Goal: Task Accomplishment & Management: Manage account settings

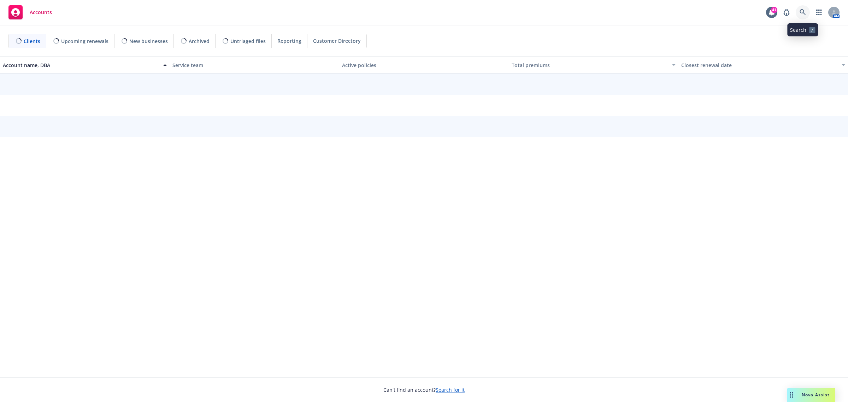
click at [799, 11] on link at bounding box center [803, 12] width 14 height 14
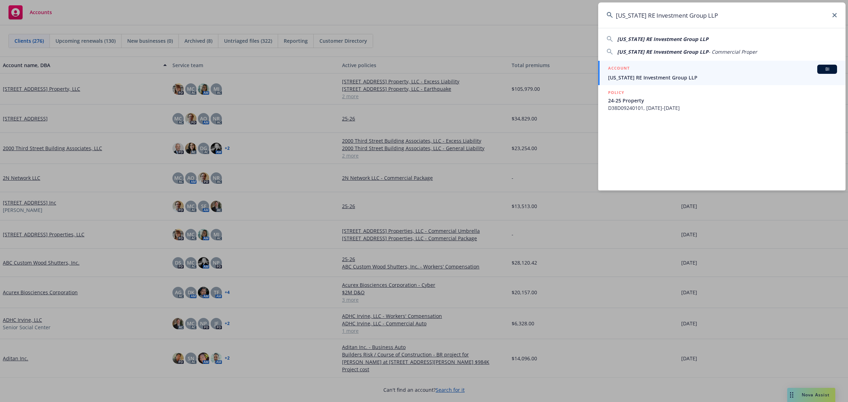
type input "[US_STATE] RE Investment Group LLP"
click at [669, 77] on span "[US_STATE] RE Investment Group LLP" at bounding box center [722, 77] width 229 height 7
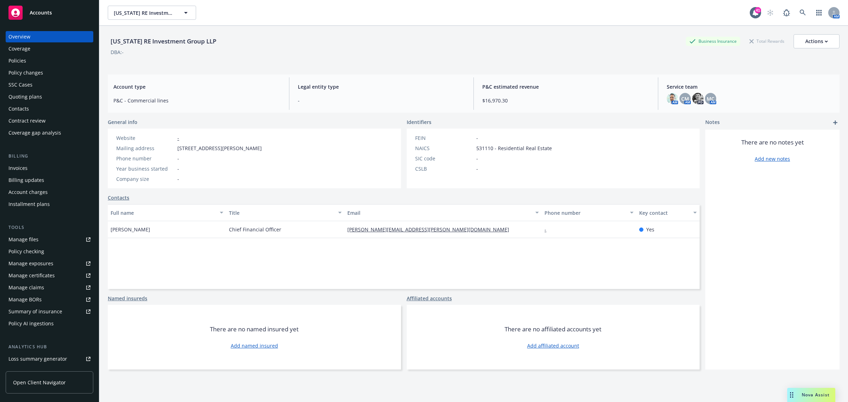
click at [34, 59] on div "Policies" at bounding box center [49, 60] width 82 height 11
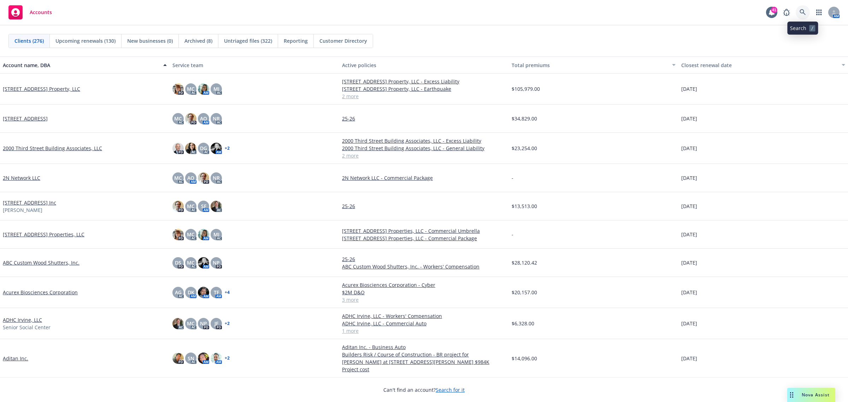
click at [803, 14] on icon at bounding box center [803, 12] width 6 height 6
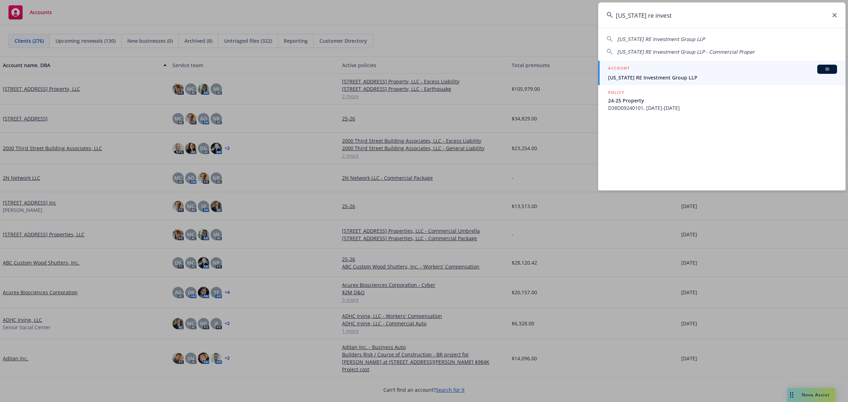
type input "kansas re invest"
click at [653, 77] on span "[US_STATE] RE Investment Group LLP" at bounding box center [722, 77] width 229 height 7
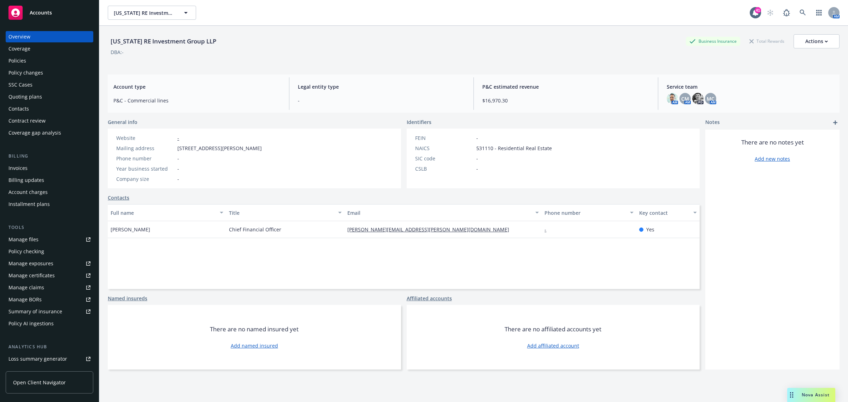
click at [15, 55] on div "Policies" at bounding box center [17, 60] width 18 height 11
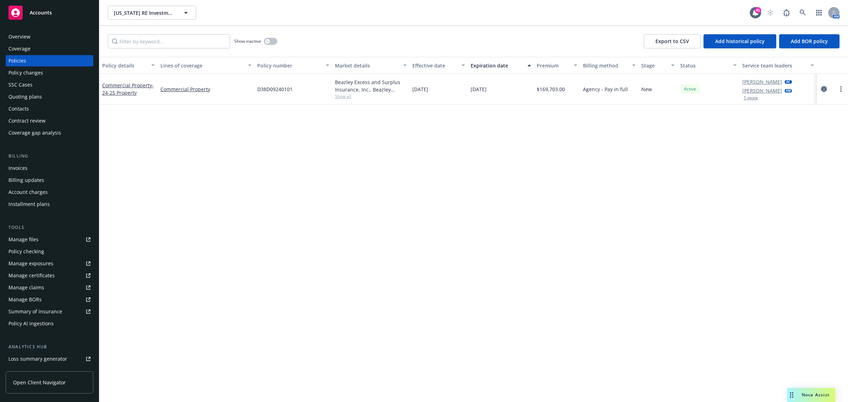
click at [823, 89] on icon "circleInformation" at bounding box center [824, 89] width 6 height 6
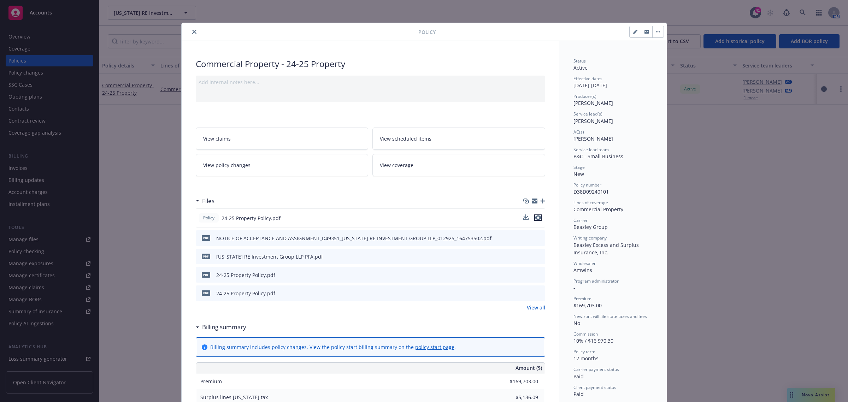
click at [536, 217] on icon "preview file" at bounding box center [538, 217] width 6 height 5
click at [192, 30] on icon "close" at bounding box center [194, 32] width 4 height 4
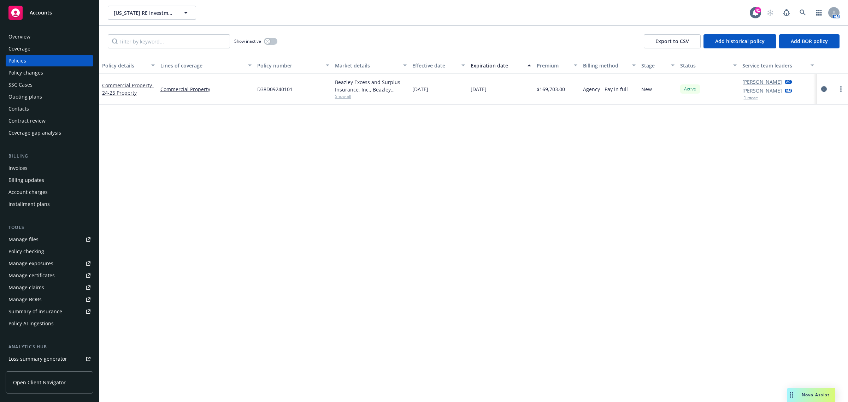
click at [25, 38] on div "Overview" at bounding box center [19, 36] width 22 height 11
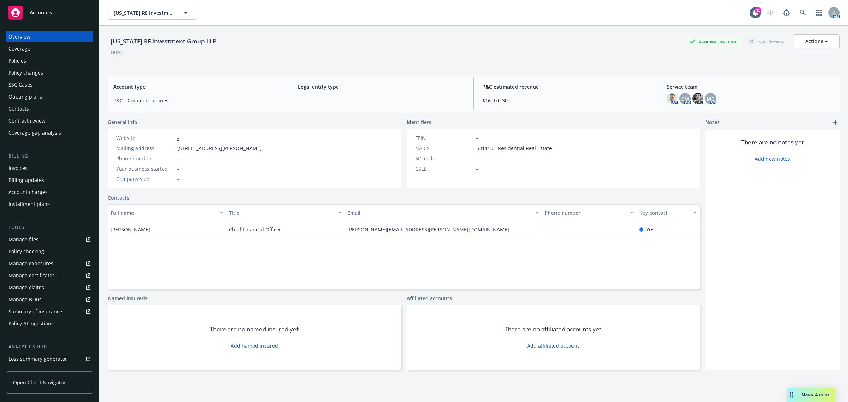
click at [24, 66] on div "Policies" at bounding box center [17, 60] width 18 height 11
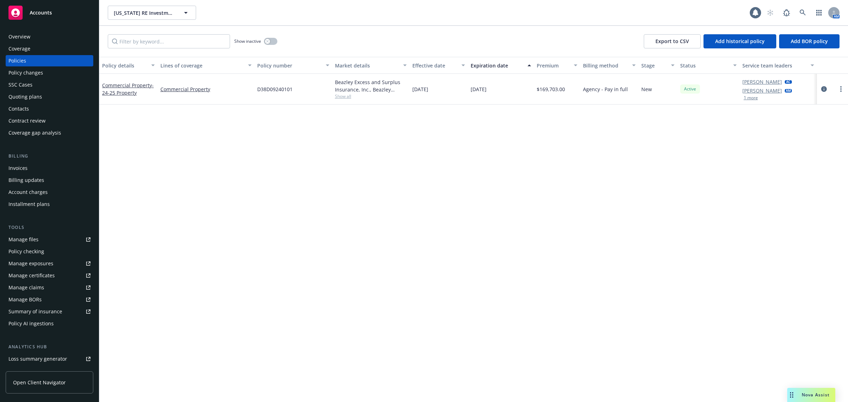
click at [819, 89] on div at bounding box center [832, 89] width 31 height 31
click at [822, 88] on icon "circleInformation" at bounding box center [824, 89] width 6 height 6
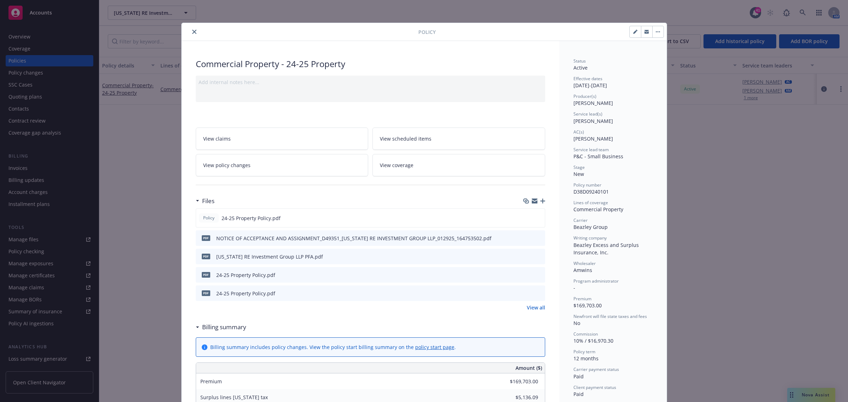
scroll to position [21, 0]
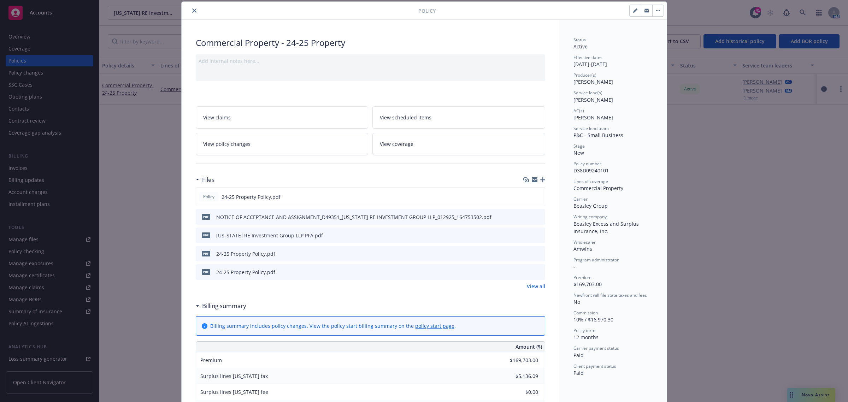
click at [118, 198] on div "Policy Commercial Property - 24-25 Property Add internal notes here... View cla…" at bounding box center [424, 201] width 848 height 402
click at [190, 8] on button "close" at bounding box center [194, 10] width 8 height 8
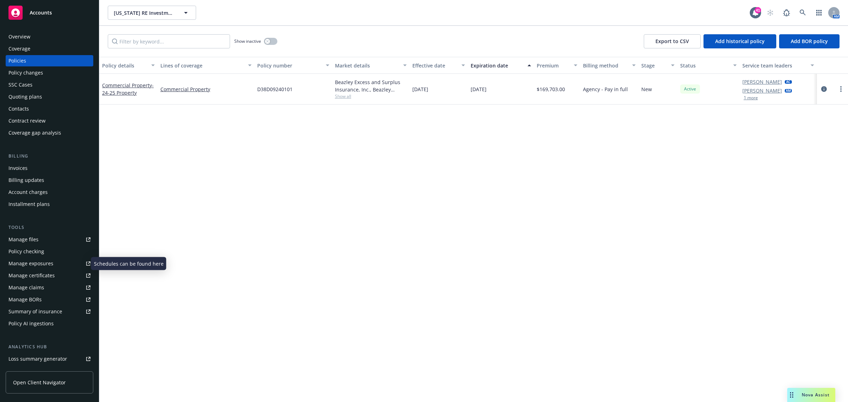
click at [39, 264] on div "Manage exposures" at bounding box center [30, 263] width 45 height 11
click at [264, 41] on button "button" at bounding box center [270, 41] width 13 height 7
click at [266, 41] on button "button" at bounding box center [270, 41] width 13 height 7
click at [39, 236] on link "Manage files" at bounding box center [50, 239] width 88 height 11
click at [30, 35] on div "Overview" at bounding box center [49, 36] width 82 height 11
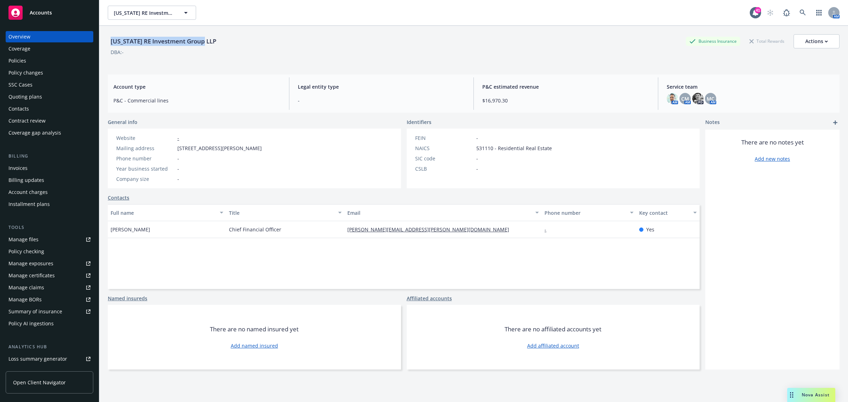
drag, startPoint x: 217, startPoint y: 41, endPoint x: 109, endPoint y: 41, distance: 108.1
click at [109, 41] on div "Kansas RE Investment Group LLP Business Insurance Total Rewards Actions" at bounding box center [474, 41] width 732 height 14
copy div "Kansas RE Investment Group LLP"
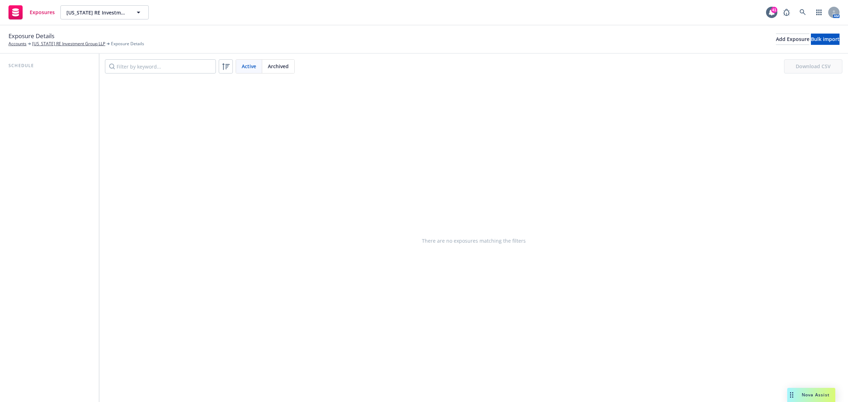
click at [47, 121] on div "Schedule" at bounding box center [49, 228] width 99 height 348
click at [65, 45] on link "[US_STATE] RE Investment Group LLP" at bounding box center [68, 44] width 73 height 6
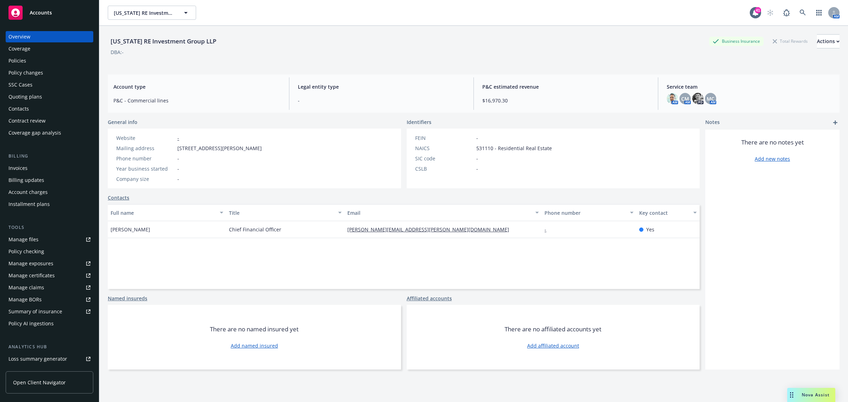
click at [32, 62] on div "Policies" at bounding box center [49, 60] width 82 height 11
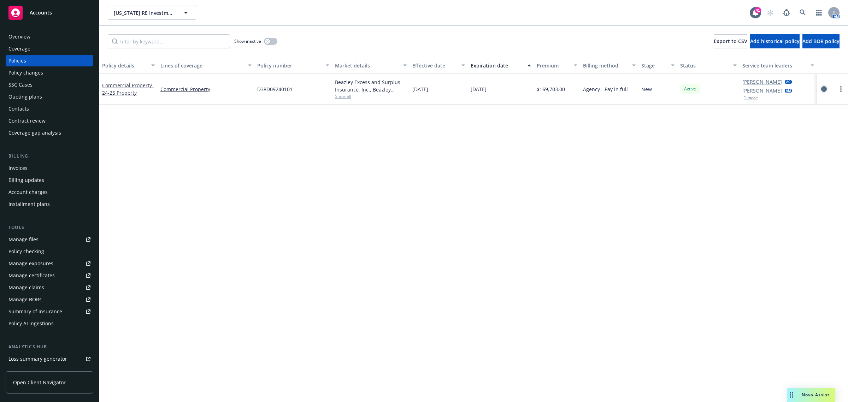
click at [825, 90] on icon "circleInformation" at bounding box center [824, 89] width 6 height 6
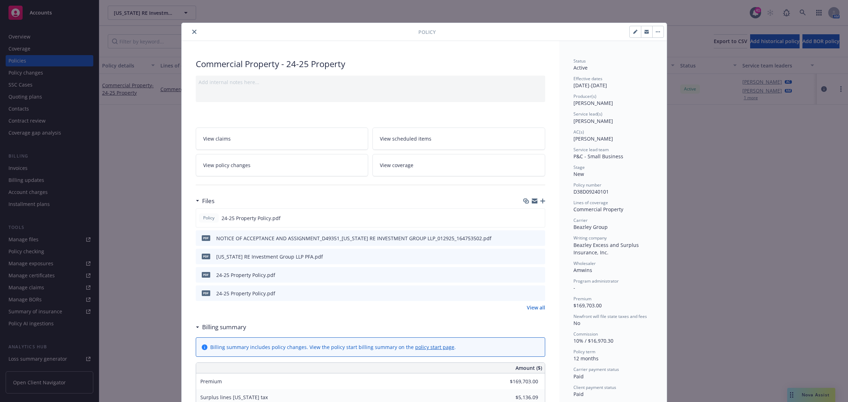
click at [531, 305] on link "View all" at bounding box center [536, 307] width 18 height 7
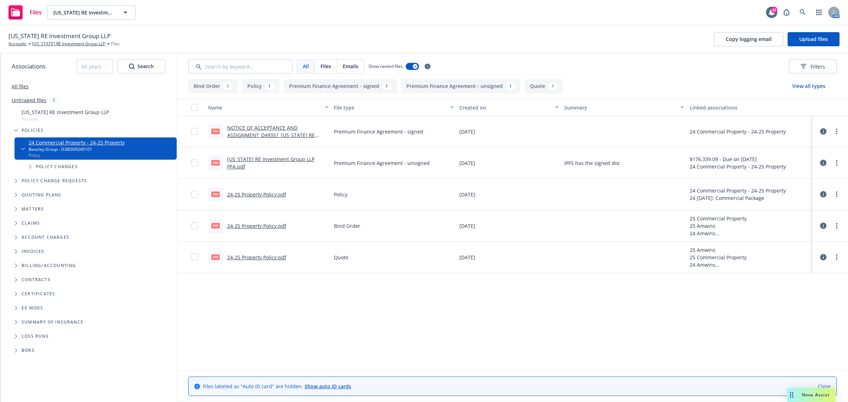
click at [269, 259] on link "24-25 Property Policy.pdf" at bounding box center [256, 257] width 59 height 7
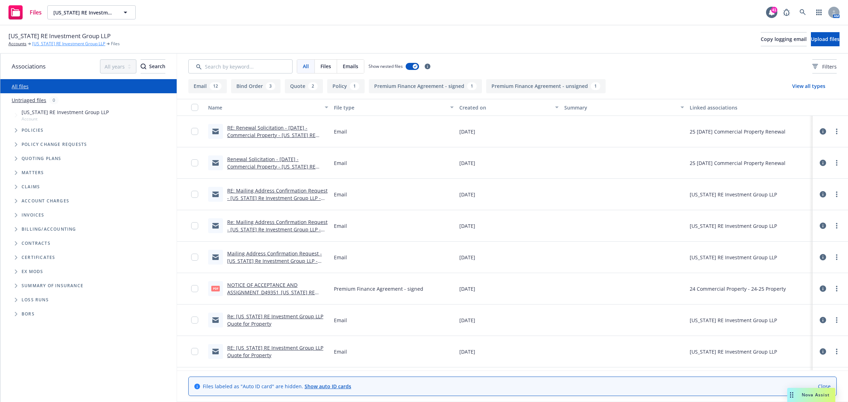
click at [52, 45] on link "Kansas RE Investment Group LLP" at bounding box center [68, 44] width 73 height 6
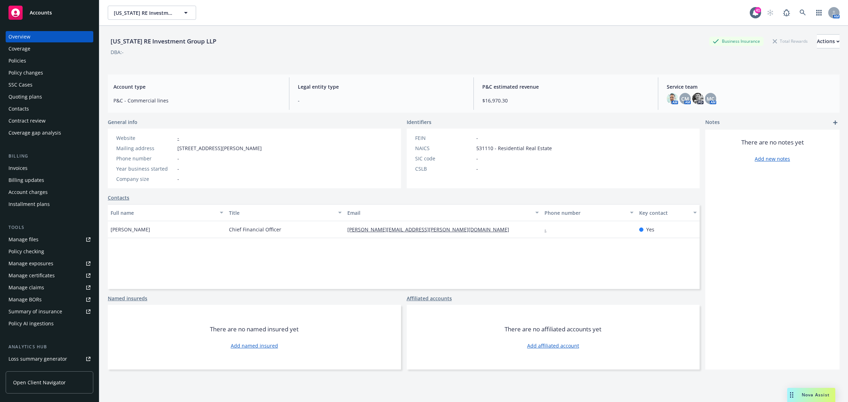
drag, startPoint x: 333, startPoint y: 150, endPoint x: 168, endPoint y: 150, distance: 164.7
click at [168, 150] on div "Website - Mailing address 401 Woodland Hills Boulevard, Fort Scott, KS, 66701 P…" at bounding box center [254, 159] width 293 height 60
copy div "401 Woodland Hills Boulevard, Fort Scott, KS, 66701"
click at [800, 10] on icon at bounding box center [803, 13] width 6 height 6
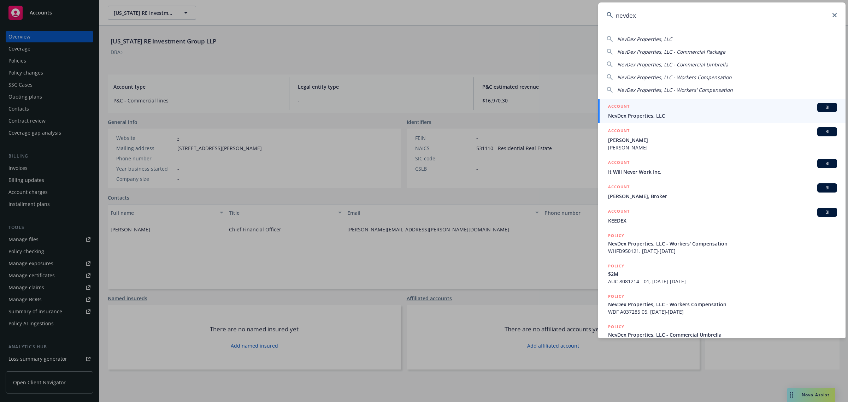
type input "nevdex"
click at [678, 105] on div "ACCOUNT BI" at bounding box center [722, 107] width 229 height 9
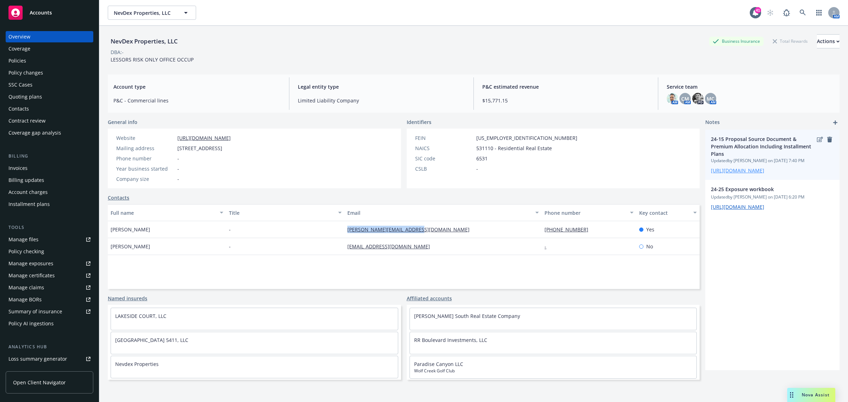
drag, startPoint x: 437, startPoint y: 227, endPoint x: 727, endPoint y: 168, distance: 295.5
click at [339, 231] on div "Robin Curtis - robin@nevdexproperties.com (775) 829-7200 Yes" at bounding box center [404, 229] width 592 height 17
copy div "robin@nevdexproperties.com"
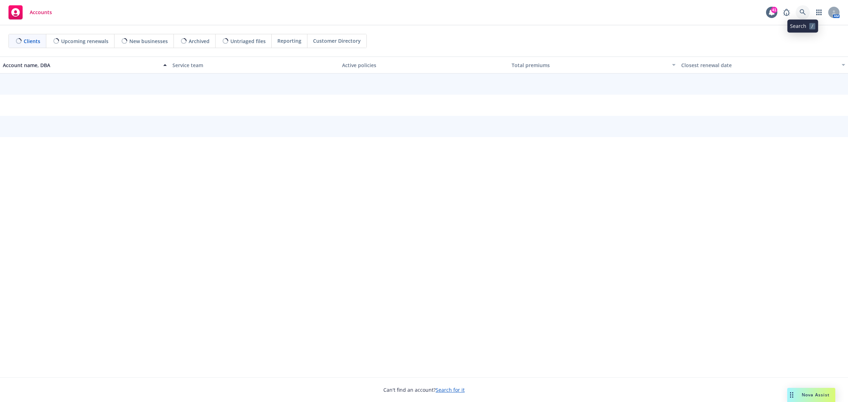
click at [798, 13] on link at bounding box center [803, 12] width 14 height 14
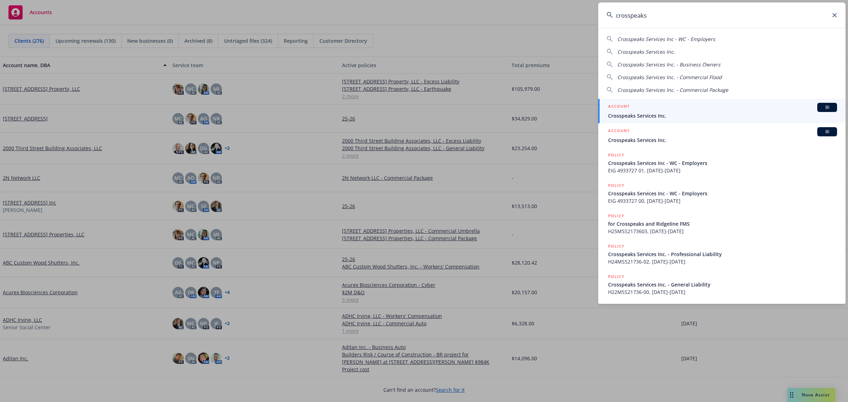
type input "crosspeaks"
click at [663, 110] on div "ACCOUNT BI" at bounding box center [722, 107] width 229 height 9
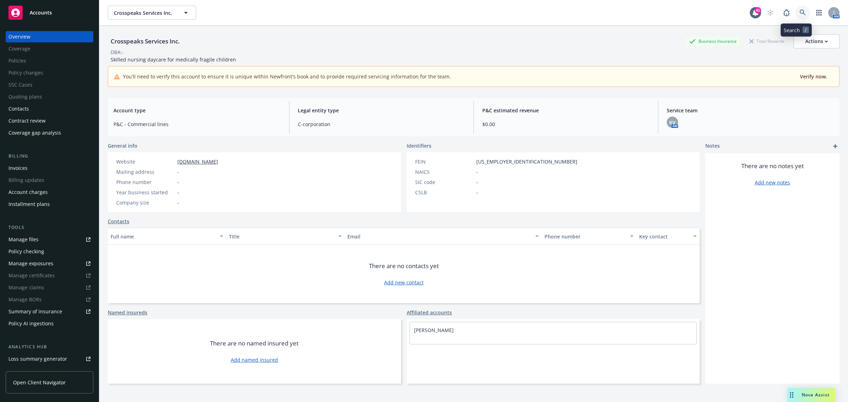
click at [796, 17] on link at bounding box center [803, 13] width 14 height 14
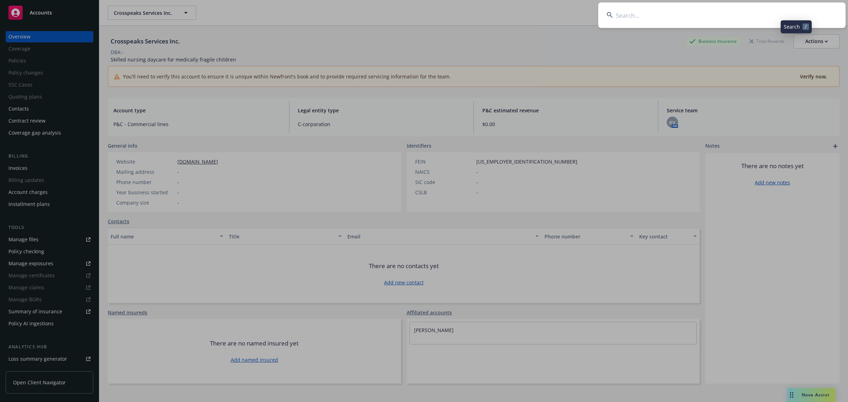
type input "x"
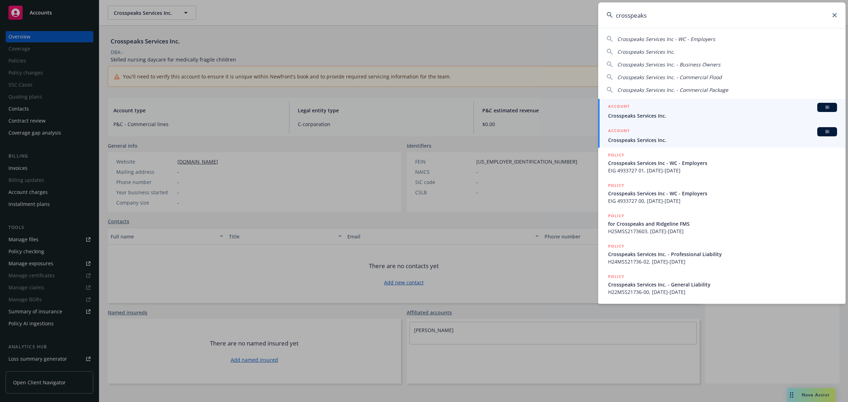
type input "crosspeaks"
click at [682, 144] on link "ACCOUNT BI Crosspeaks Services Inc." at bounding box center [721, 135] width 247 height 24
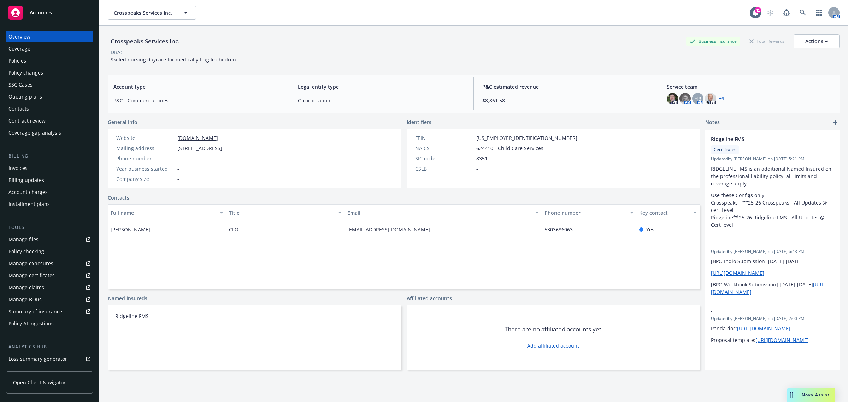
click at [47, 64] on div "Policies" at bounding box center [49, 60] width 82 height 11
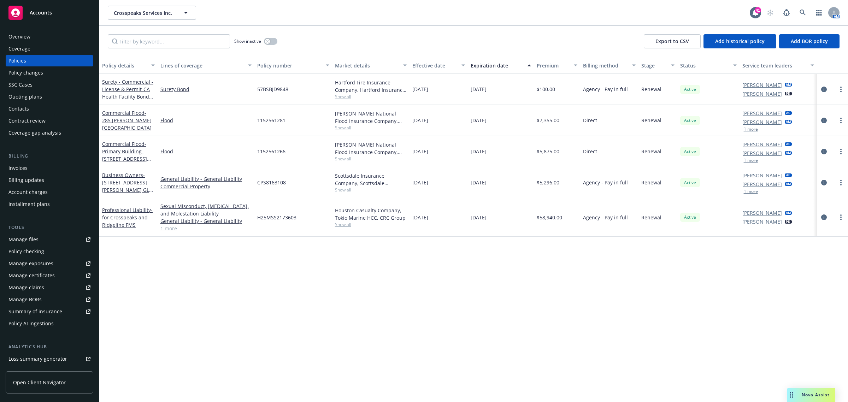
click at [39, 168] on div "Invoices" at bounding box center [49, 168] width 82 height 11
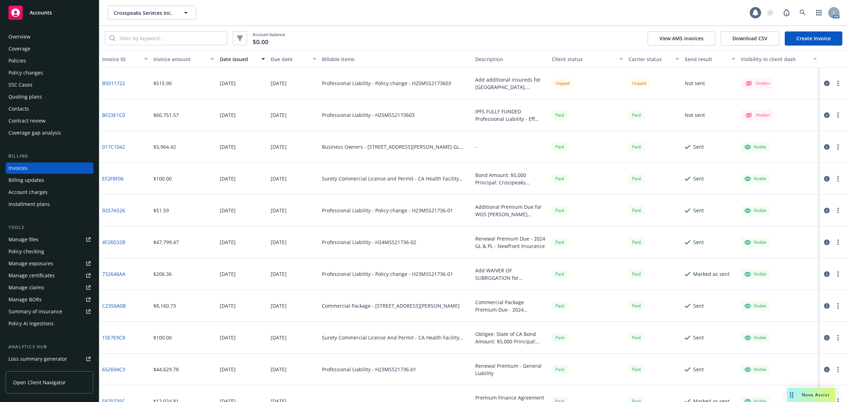
click at [834, 81] on button "button" at bounding box center [838, 83] width 8 height 8
click at [785, 137] on link "Make it visible in client dash" at bounding box center [790, 140] width 90 height 14
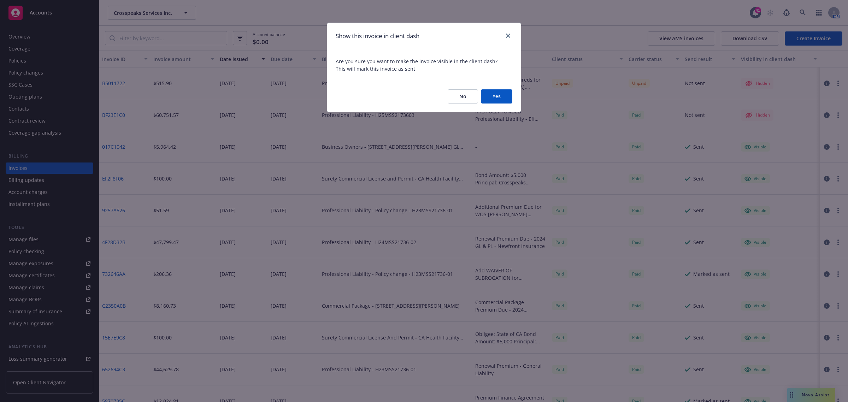
drag, startPoint x: 504, startPoint y: 97, endPoint x: 404, endPoint y: 120, distance: 103.0
click at [504, 97] on button "Yes" at bounding box center [496, 96] width 31 height 14
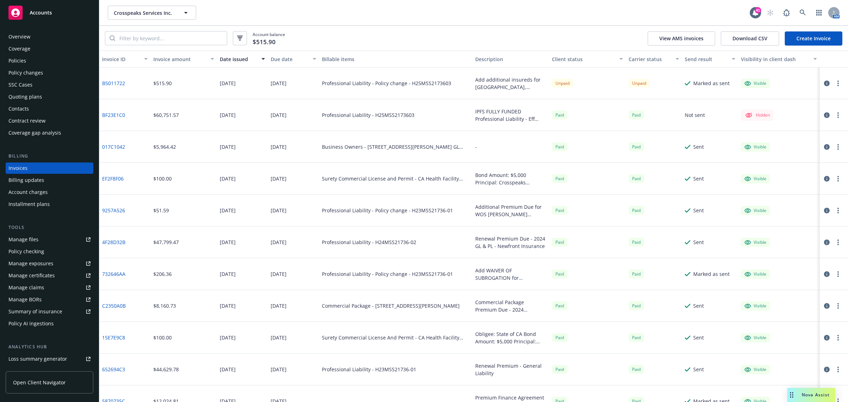
click at [31, 35] on div "Overview" at bounding box center [49, 36] width 82 height 11
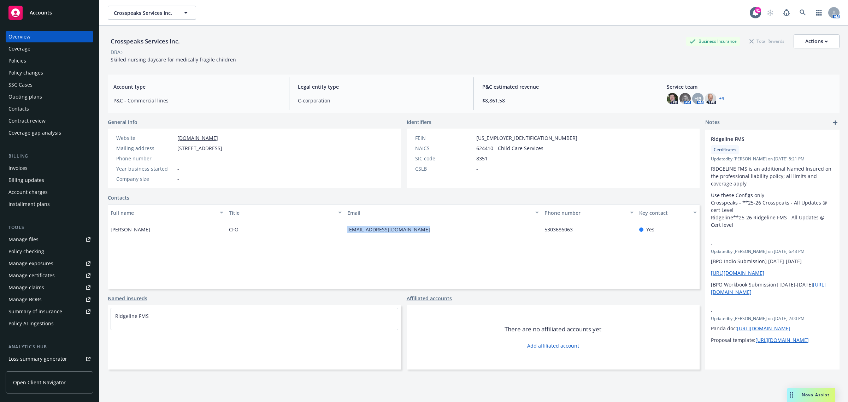
drag, startPoint x: 440, startPoint y: 232, endPoint x: 323, endPoint y: 229, distance: 117.0
click at [328, 232] on div "Jeremy West CFO jwest@ridgelinepediatric.com 5303686063 Yes" at bounding box center [404, 229] width 592 height 17
copy div "jwest@ridgelinepediatric.com"
click at [22, 63] on div "Policies" at bounding box center [17, 60] width 18 height 11
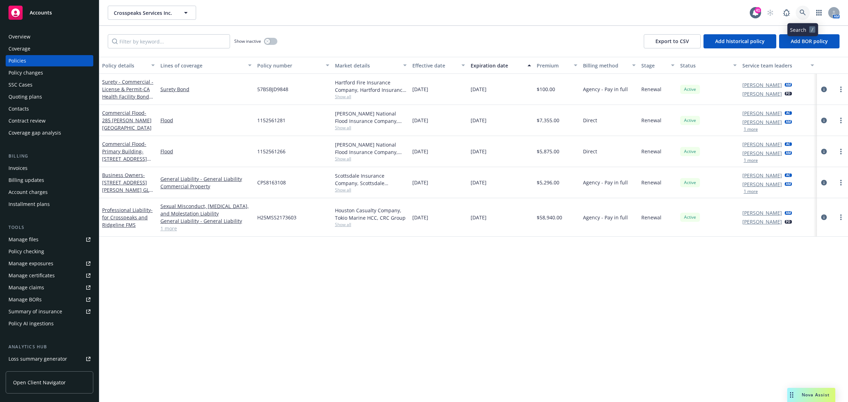
click at [799, 13] on link at bounding box center [803, 13] width 14 height 14
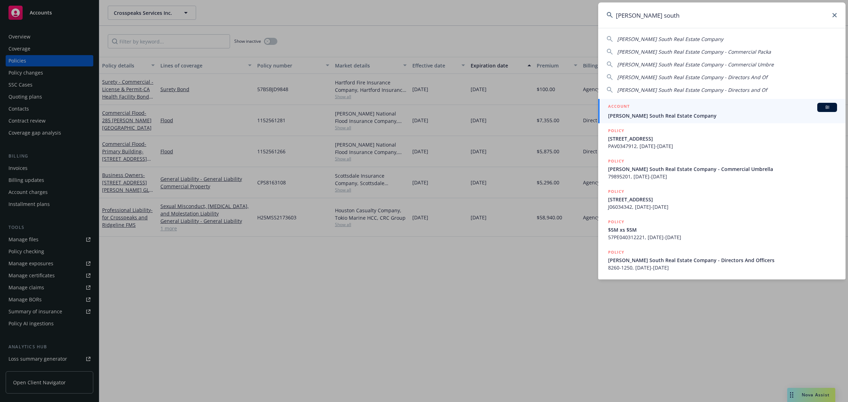
type input "primm south"
click at [623, 108] on h5 "ACCOUNT" at bounding box center [619, 107] width 22 height 8
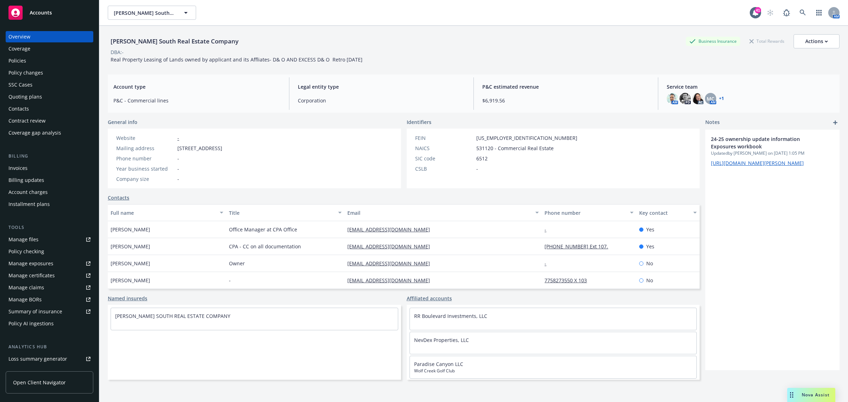
drag, startPoint x: 444, startPoint y: 229, endPoint x: 342, endPoint y: 229, distance: 101.8
click at [345, 229] on div "mwest@jasolariandpartners.com" at bounding box center [443, 229] width 197 height 17
copy link "mwest@jasolariandpartners.com"
drag, startPoint x: 449, startPoint y: 246, endPoint x: 334, endPoint y: 246, distance: 114.9
click at [335, 248] on div "Melanie Geschwind CPA - CC on all documentation mgeschwind@jasolariandpartners.…" at bounding box center [404, 246] width 592 height 17
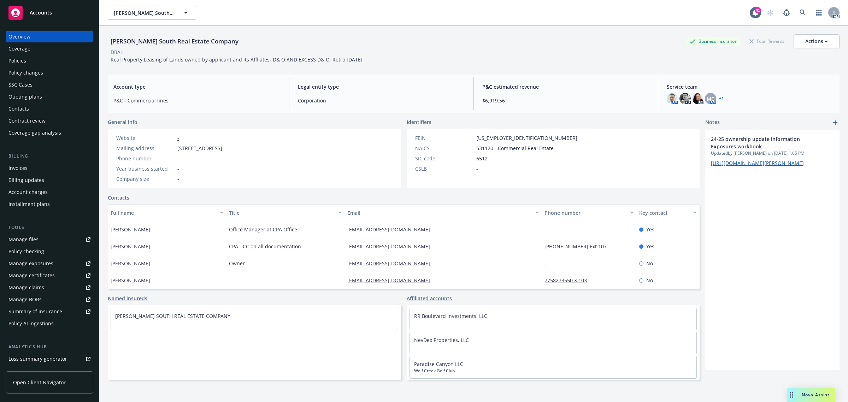
copy div "mgeschwind@jasolariandpartners.com"
drag, startPoint x: 440, startPoint y: 276, endPoint x: 339, endPoint y: 280, distance: 101.8
click at [339, 280] on div "John Solari - jsolari@jasolariandpartners.com 7758273550 X 103 No" at bounding box center [404, 280] width 592 height 17
copy div "jsolari@jasolariandpartners.com"
click at [800, 10] on icon at bounding box center [803, 13] width 6 height 6
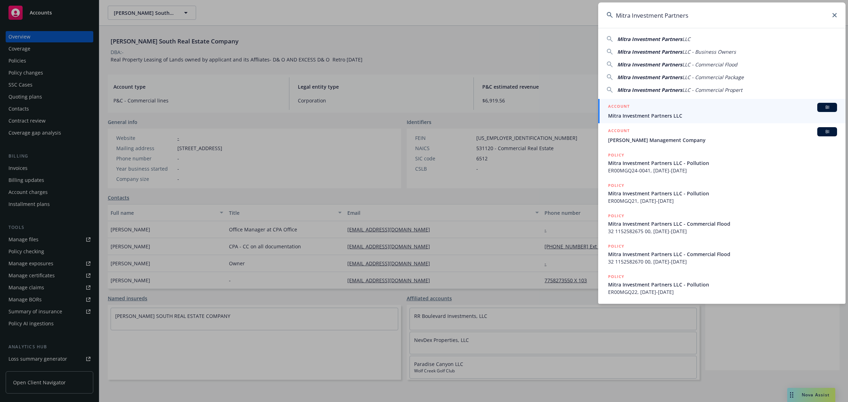
type input "Mitra Investment Partners"
click at [642, 103] on div "ACCOUNT BI" at bounding box center [722, 107] width 229 height 9
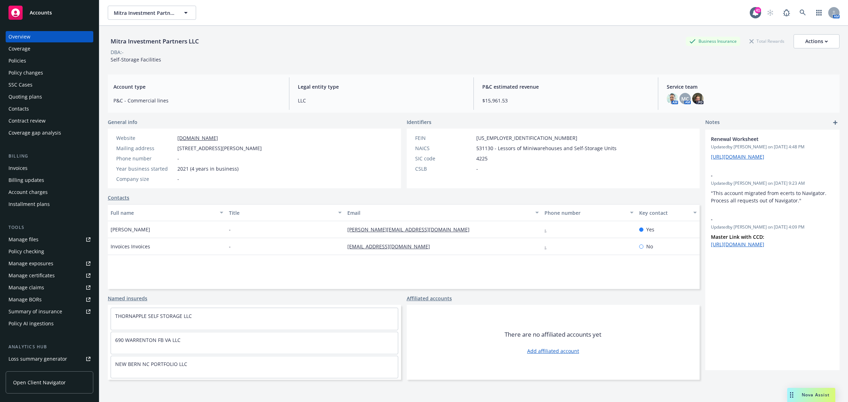
click at [29, 63] on div "Policies" at bounding box center [49, 60] width 82 height 11
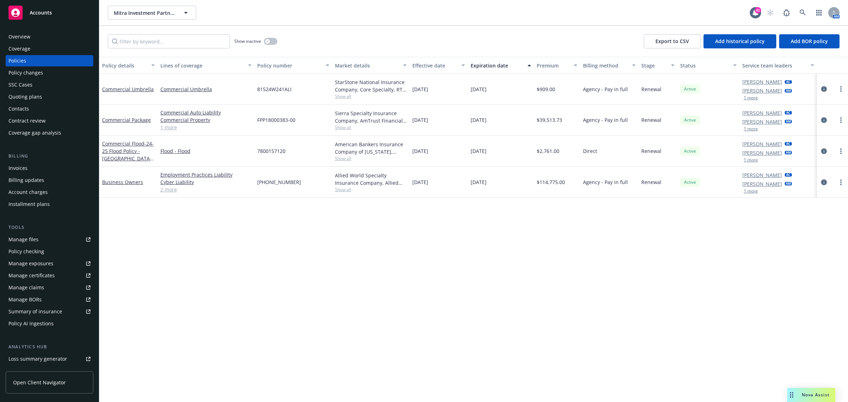
click at [823, 180] on icon "circleInformation" at bounding box center [824, 183] width 6 height 6
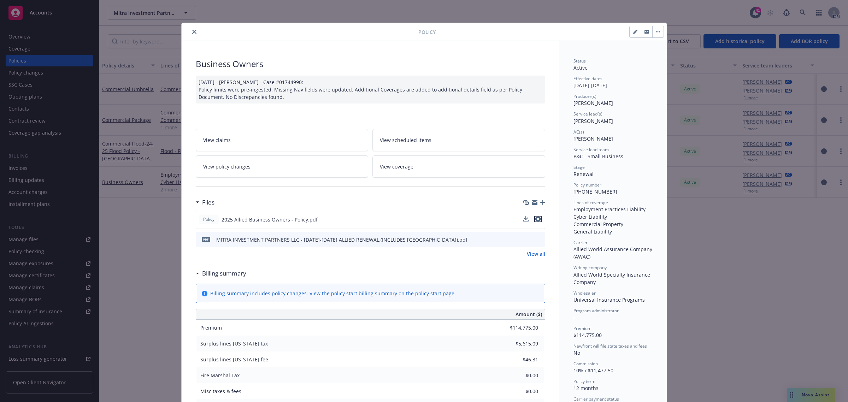
click at [535, 218] on icon "preview file" at bounding box center [538, 219] width 6 height 5
click at [192, 33] on icon "close" at bounding box center [194, 32] width 4 height 4
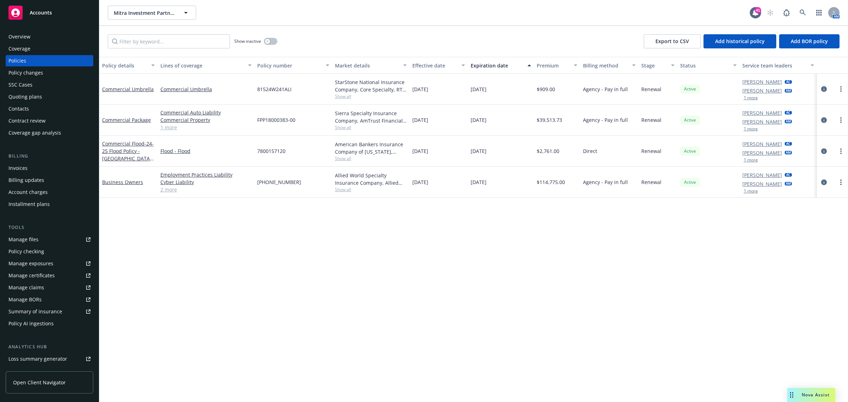
click at [31, 170] on div "Invoices" at bounding box center [49, 168] width 82 height 11
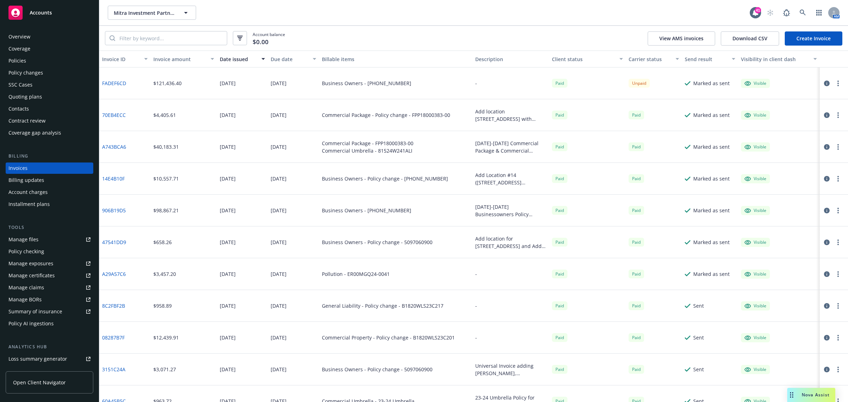
click at [824, 83] on icon "button" at bounding box center [827, 84] width 6 height 6
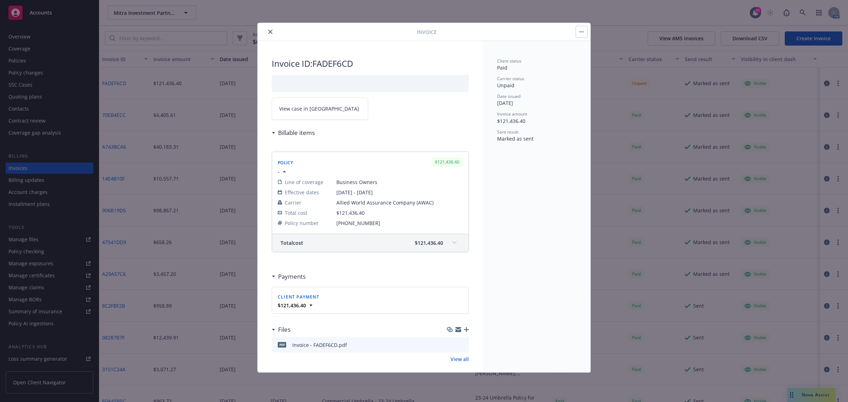
click at [316, 112] on span "View case in SSC" at bounding box center [319, 108] width 80 height 7
click at [270, 29] on button "close" at bounding box center [270, 32] width 8 height 8
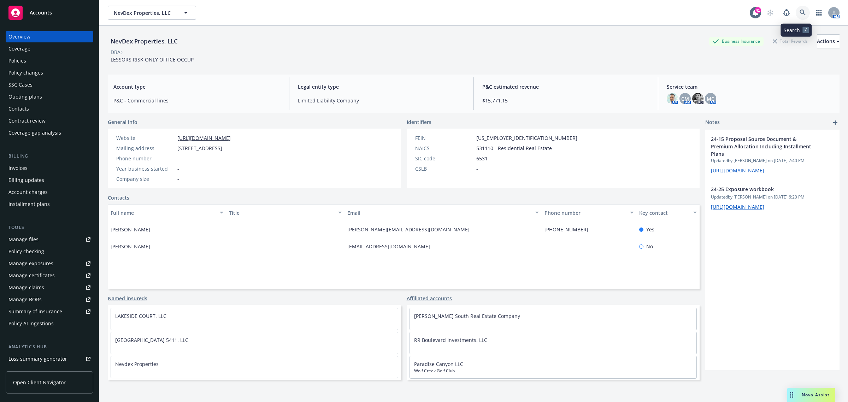
click at [796, 9] on link at bounding box center [803, 13] width 14 height 14
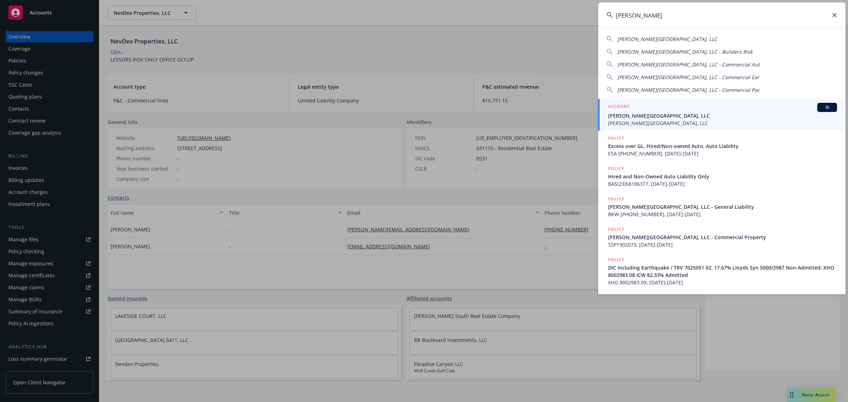
type input "[PERSON_NAME]"
click at [732, 118] on span "[PERSON_NAME][GEOGRAPHIC_DATA], LLC" at bounding box center [722, 115] width 229 height 7
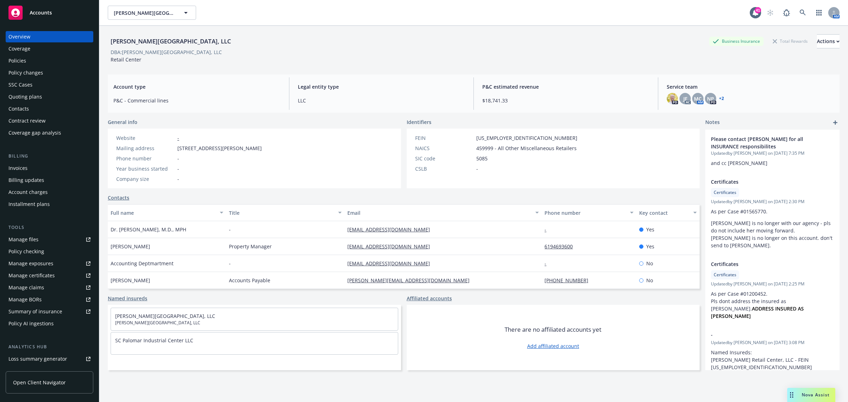
click at [47, 61] on div "Policies" at bounding box center [49, 60] width 82 height 11
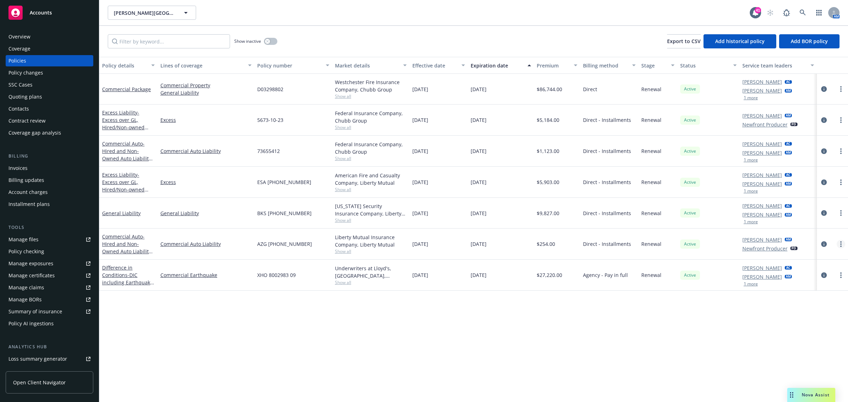
click at [841, 243] on icon "more" at bounding box center [840, 244] width 1 height 6
click at [808, 285] on link "End policy" at bounding box center [803, 287] width 83 height 14
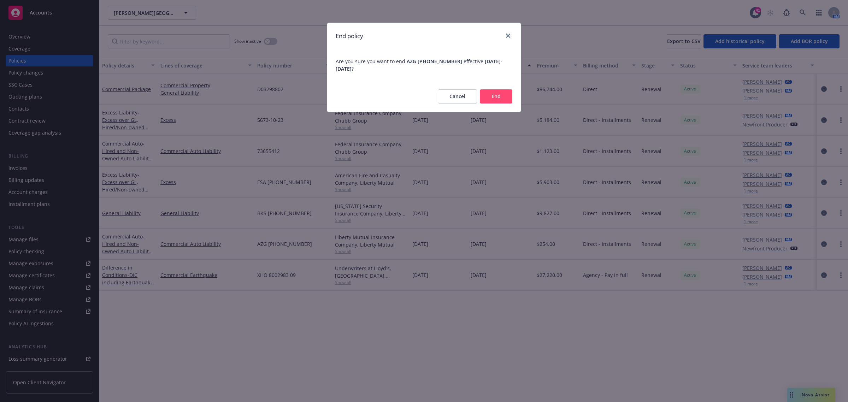
click at [496, 94] on button "End" at bounding box center [496, 96] width 33 height 14
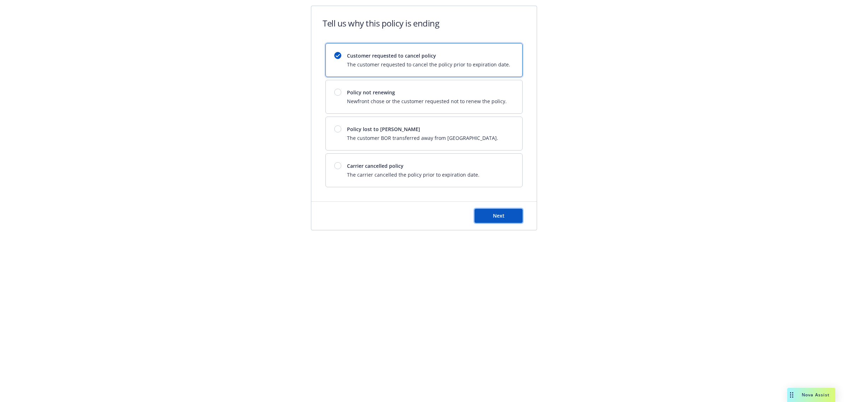
click at [499, 219] on span "Next" at bounding box center [499, 215] width 12 height 7
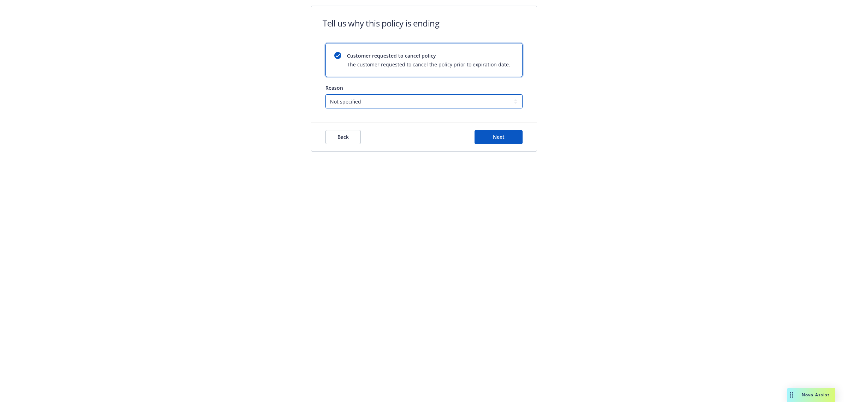
click at [371, 98] on select "Not specified Service Pricing Buyer change M&A, Bankruptcy, or Out of business …" at bounding box center [424, 101] width 197 height 14
select select "Pricing"
click at [326, 94] on select "Not specified Service Pricing Buyer change M&A, Bankruptcy, or Out of business …" at bounding box center [424, 101] width 197 height 14
click at [512, 136] on button "Next" at bounding box center [499, 137] width 48 height 14
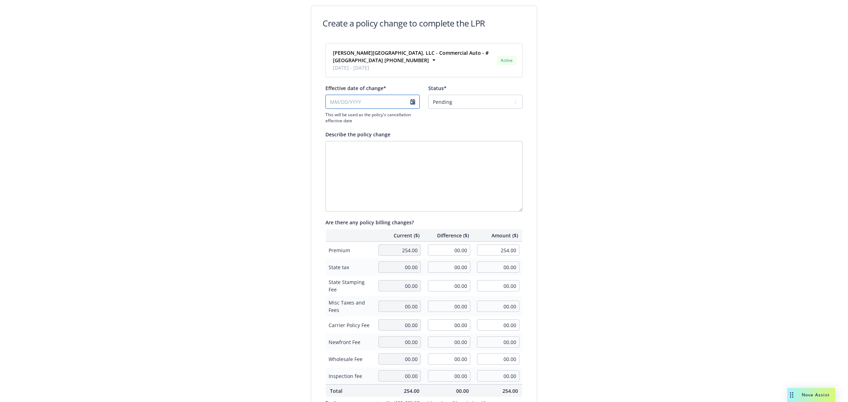
select select "September"
select select "2025"
click at [386, 105] on input "Effective date of change*" at bounding box center [373, 102] width 94 height 14
click at [377, 141] on span "4" at bounding box center [375, 139] width 10 height 9
type input "09/04/2025"
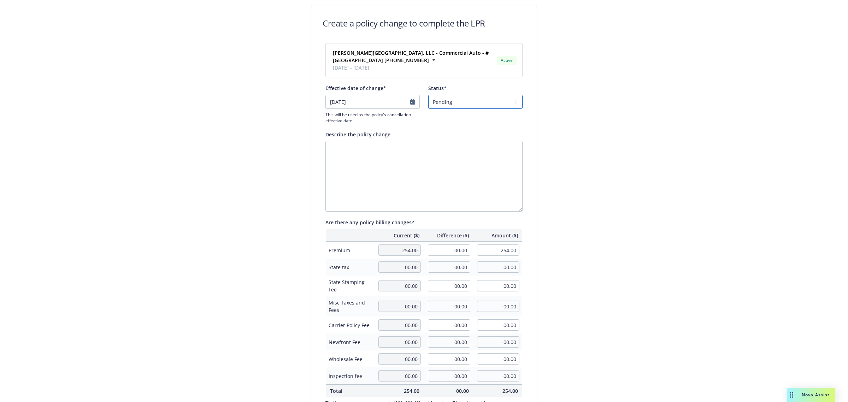
click at [467, 101] on select "Pending Confirmed" at bounding box center [475, 102] width 94 height 14
select select "Confirmed"
click at [428, 95] on select "Pending Confirmed" at bounding box center [475, 102] width 94 height 14
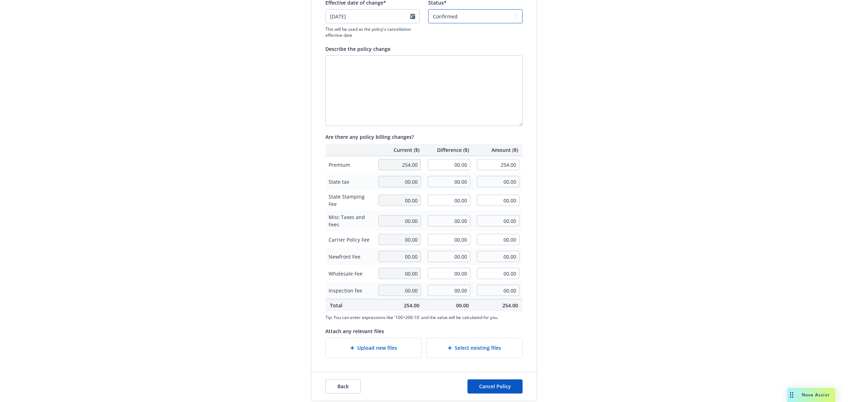
scroll to position [90, 0]
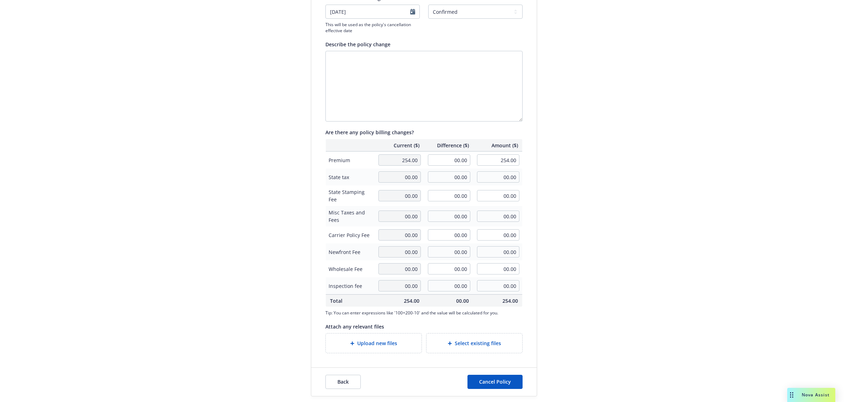
click at [390, 336] on div "Upload new files" at bounding box center [374, 343] width 96 height 19
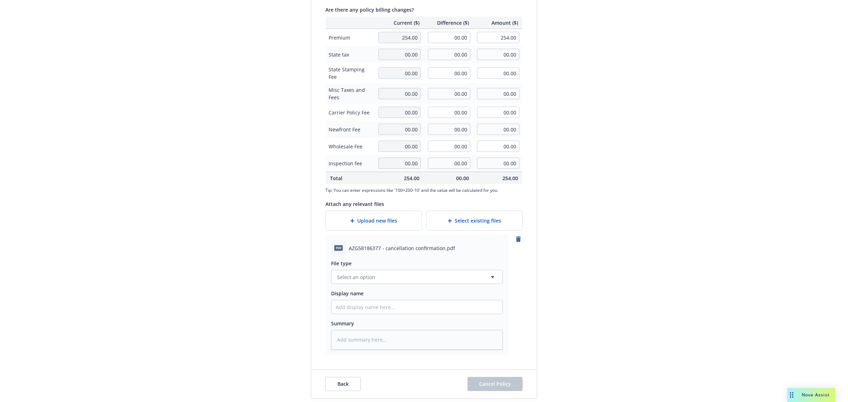
scroll to position [215, 0]
click at [369, 280] on button "Select an option" at bounding box center [417, 275] width 172 height 14
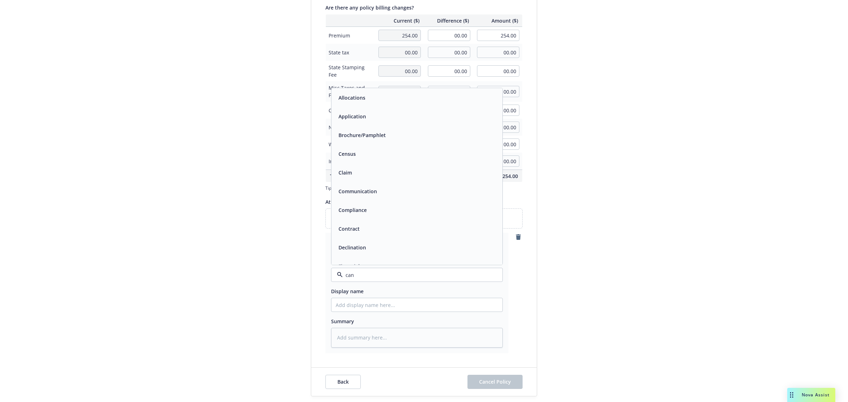
type input "canc"
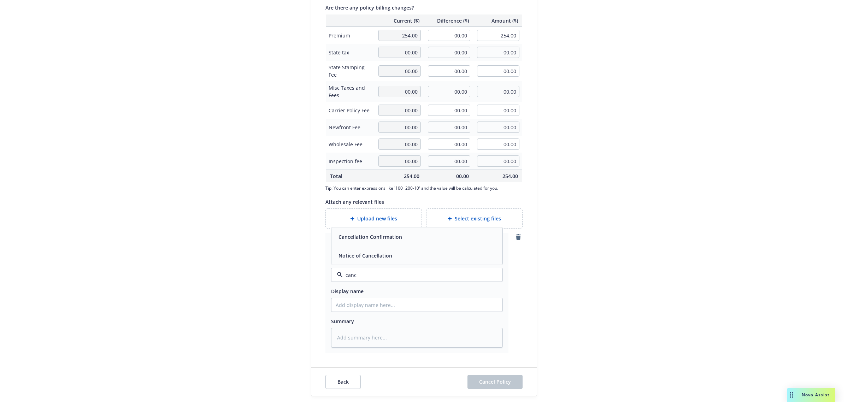
click at [414, 241] on div "Cancellation Confirmation" at bounding box center [417, 237] width 163 height 10
click at [496, 381] on span "Cancel Policy" at bounding box center [495, 382] width 32 height 7
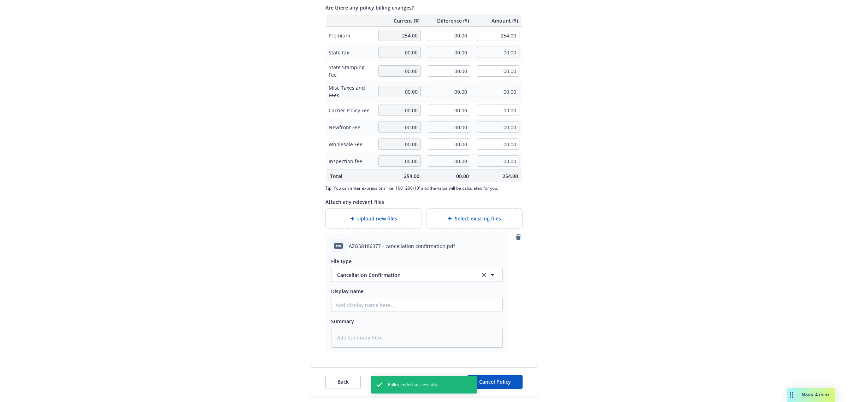
type textarea "x"
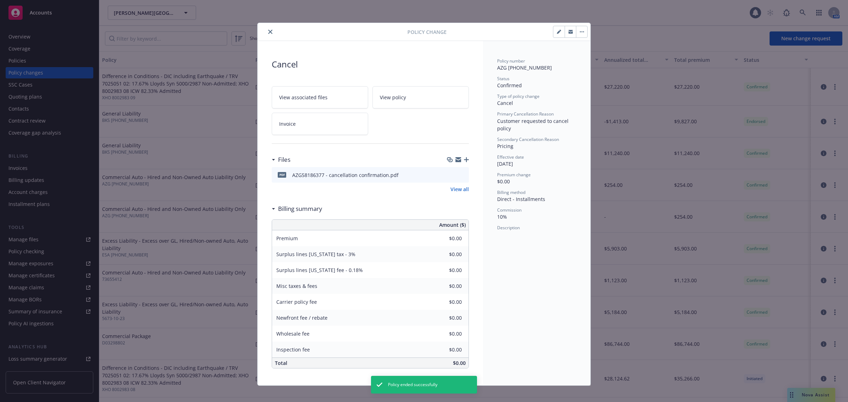
click at [266, 28] on button "close" at bounding box center [270, 32] width 8 height 8
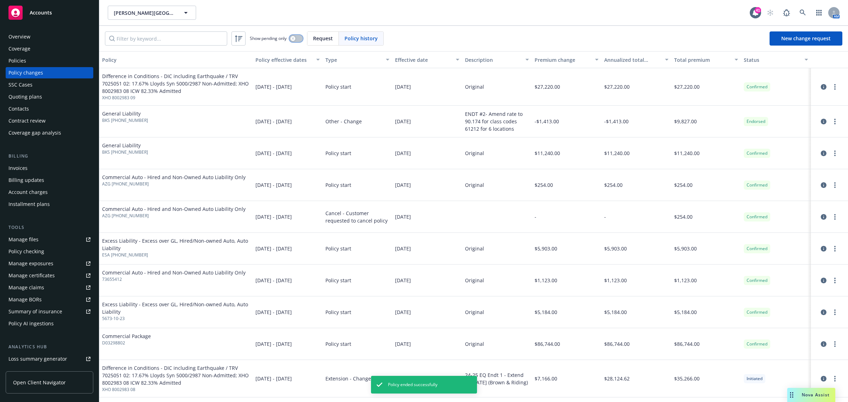
click at [292, 38] on div "button" at bounding box center [293, 38] width 5 height 5
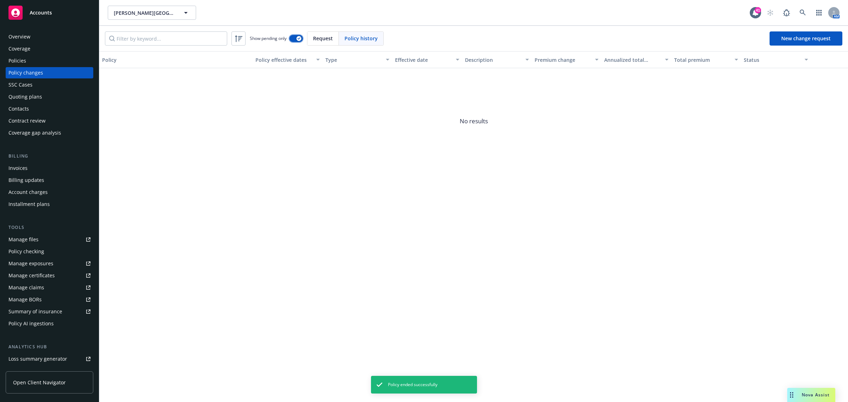
click at [294, 37] on button "button" at bounding box center [295, 38] width 13 height 7
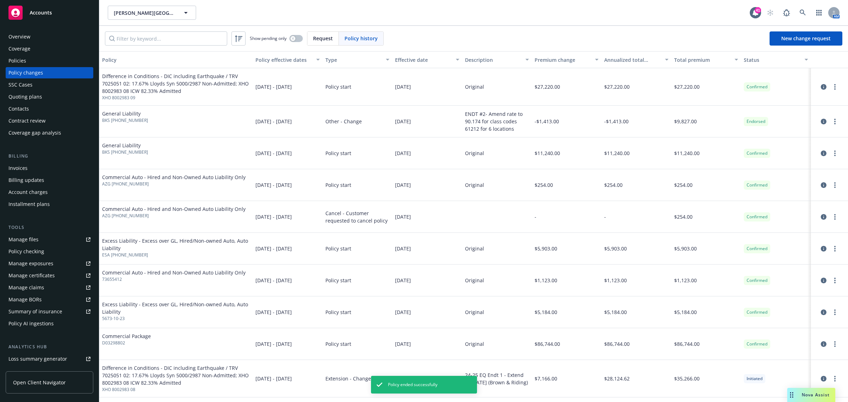
click at [34, 58] on div "Policies" at bounding box center [49, 60] width 82 height 11
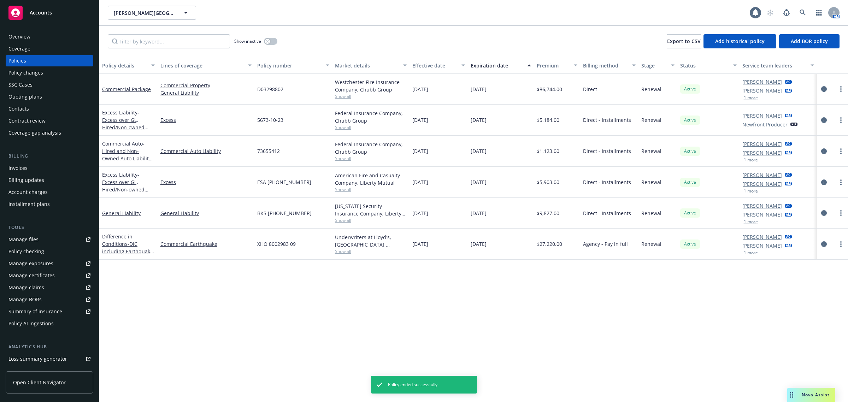
click at [25, 71] on div "Policy changes" at bounding box center [25, 72] width 35 height 11
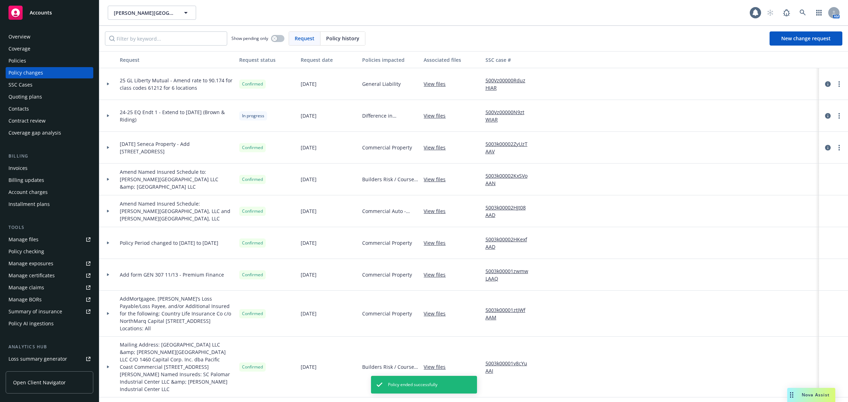
click at [18, 59] on div "Policies" at bounding box center [17, 60] width 18 height 11
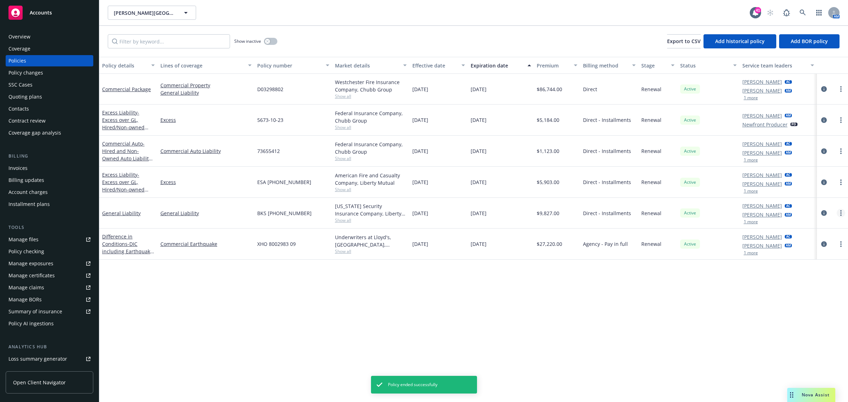
click at [839, 214] on link "more" at bounding box center [841, 213] width 8 height 8
click at [791, 258] on link "End policy" at bounding box center [803, 256] width 83 height 14
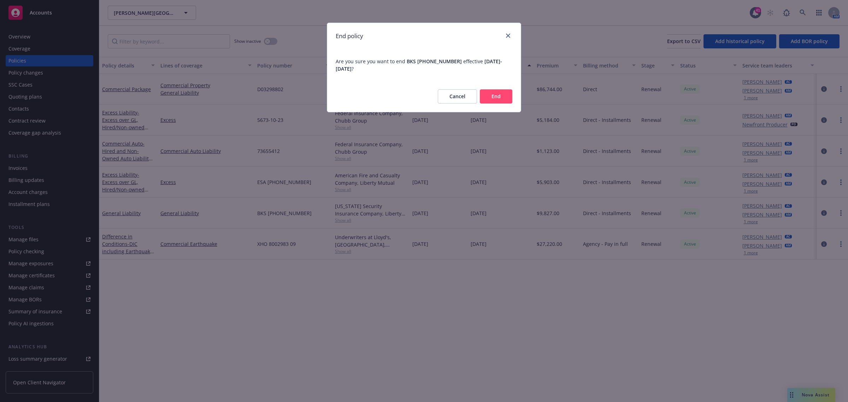
click at [504, 96] on button "End" at bounding box center [496, 96] width 33 height 14
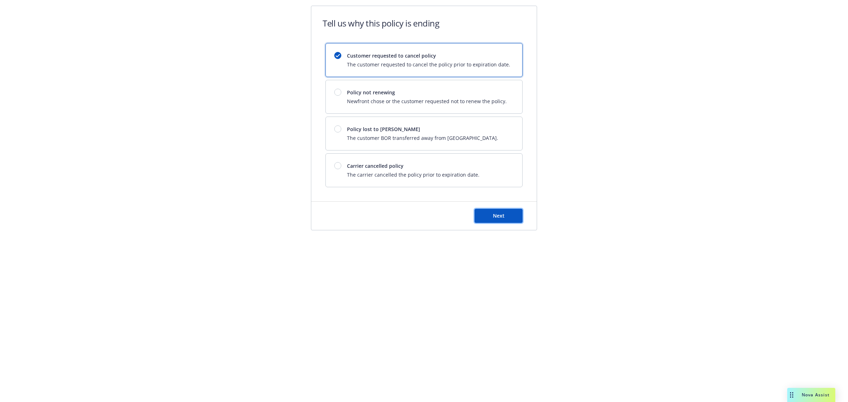
click at [499, 223] on button "Next" at bounding box center [499, 216] width 48 height 14
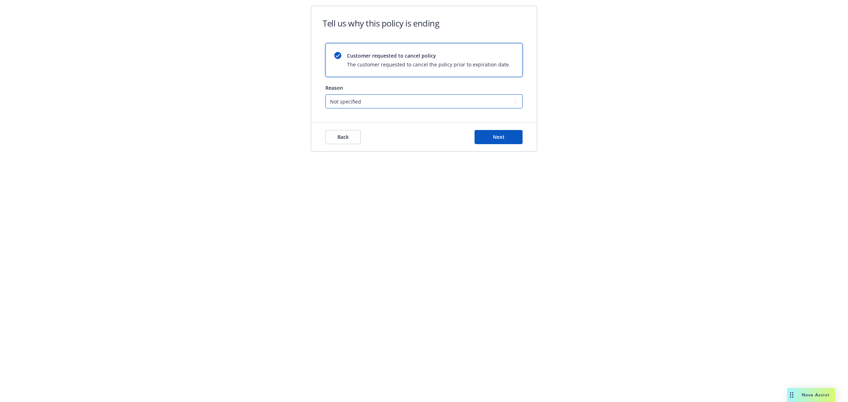
click at [406, 94] on select "Not specified Service Pricing Buyer change M&A, Bankruptcy, or Out of business …" at bounding box center [424, 101] width 197 height 14
select select "Pricing"
click at [326, 94] on select "Not specified Service Pricing Buyer change M&A, Bankruptcy, or Out of business …" at bounding box center [424, 101] width 197 height 14
click at [493, 140] on span "Next" at bounding box center [499, 137] width 12 height 7
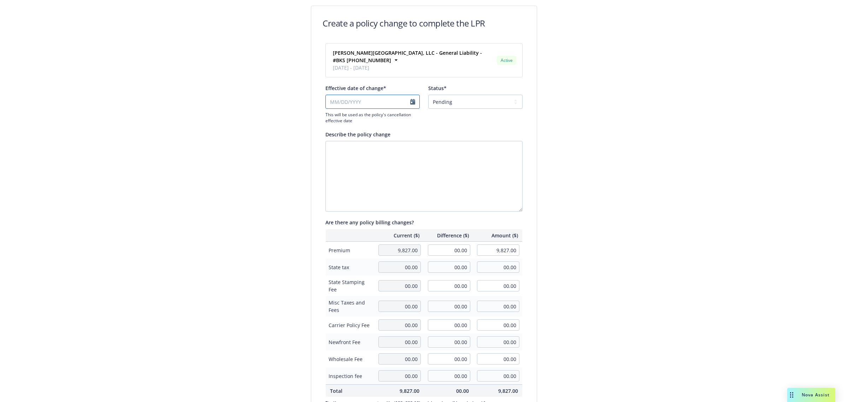
click at [362, 107] on div "This will be used as the policy's cancellation effective date" at bounding box center [373, 109] width 94 height 29
select select "September"
select select "2025"
click at [373, 139] on span "4" at bounding box center [375, 139] width 10 height 9
type input "09/04/2025"
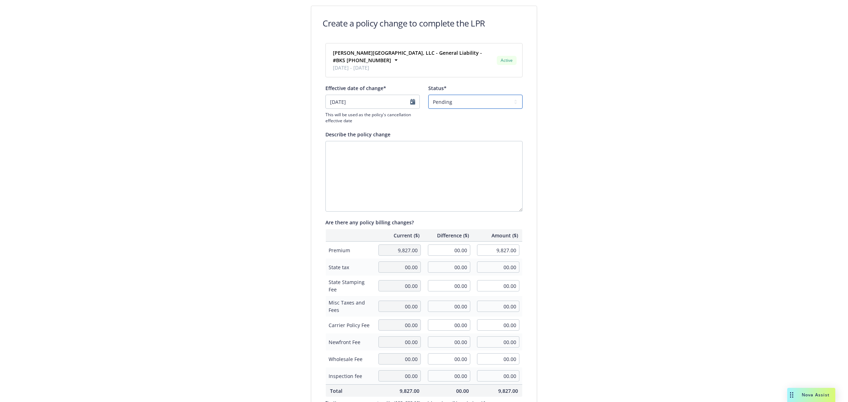
click at [456, 103] on select "Pending Confirmed" at bounding box center [475, 102] width 94 height 14
select select "Confirmed"
click at [428, 95] on select "Pending Confirmed" at bounding box center [475, 102] width 94 height 14
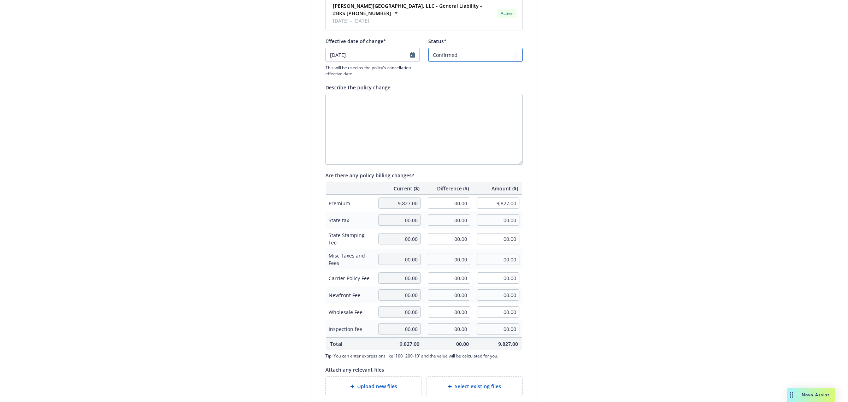
scroll to position [90, 0]
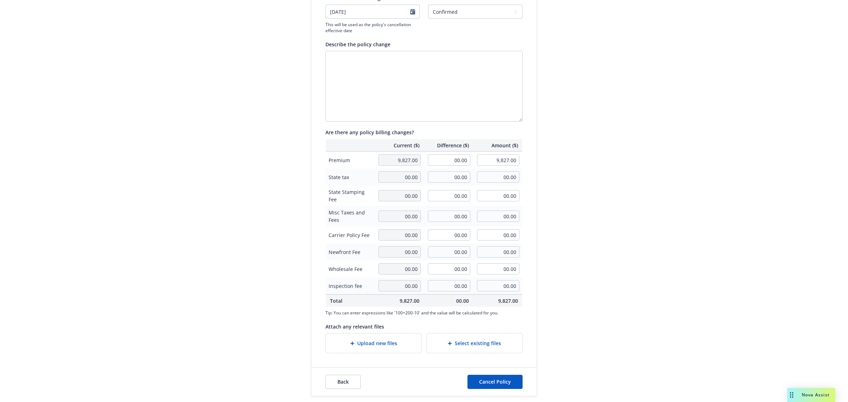
click at [386, 340] on span "Upload new files" at bounding box center [377, 343] width 40 height 7
type textarea "x"
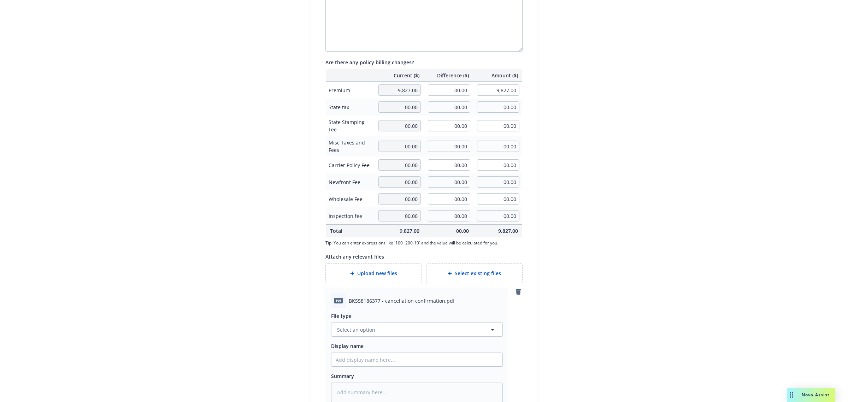
scroll to position [215, 0]
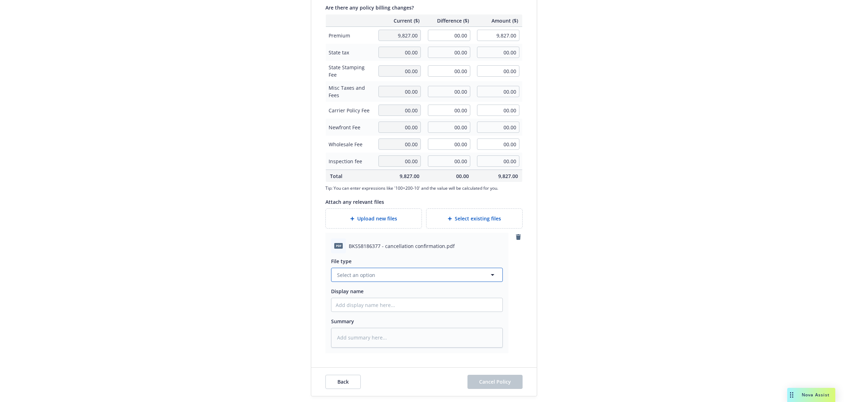
click at [358, 276] on span "Select an option" at bounding box center [356, 274] width 38 height 7
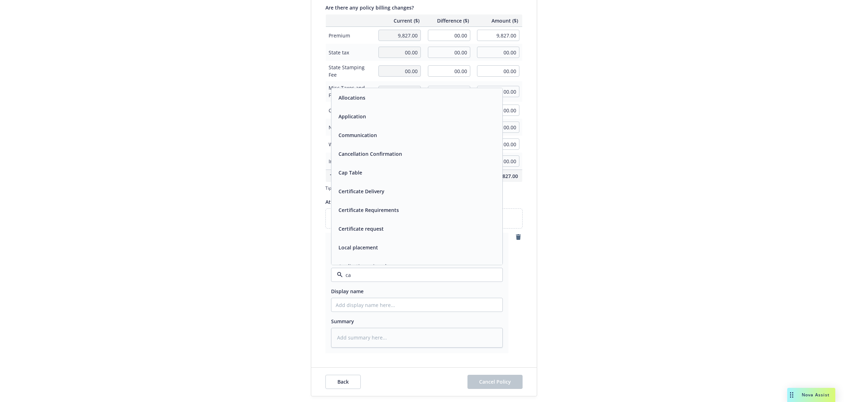
type input "can"
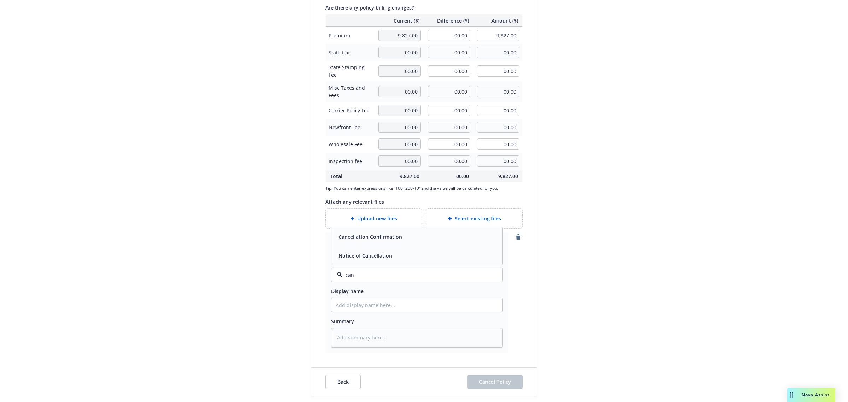
click at [381, 238] on span "Cancellation Confirmation" at bounding box center [371, 236] width 64 height 7
click at [485, 384] on span "Cancel Policy" at bounding box center [495, 382] width 32 height 7
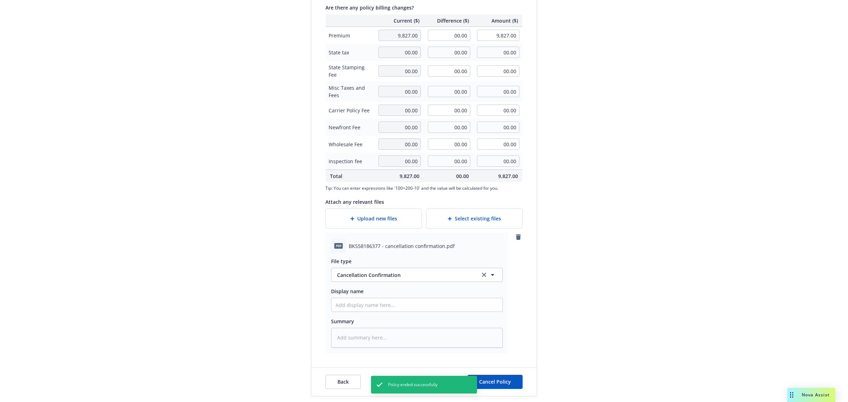
type textarea "x"
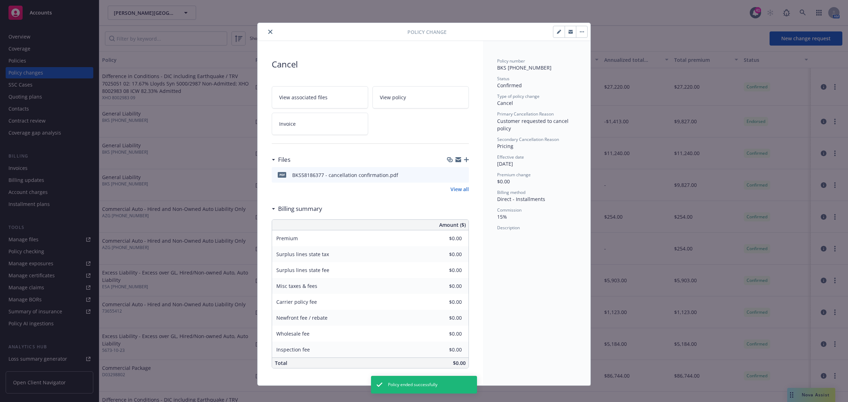
click at [268, 32] on icon "close" at bounding box center [270, 32] width 4 height 4
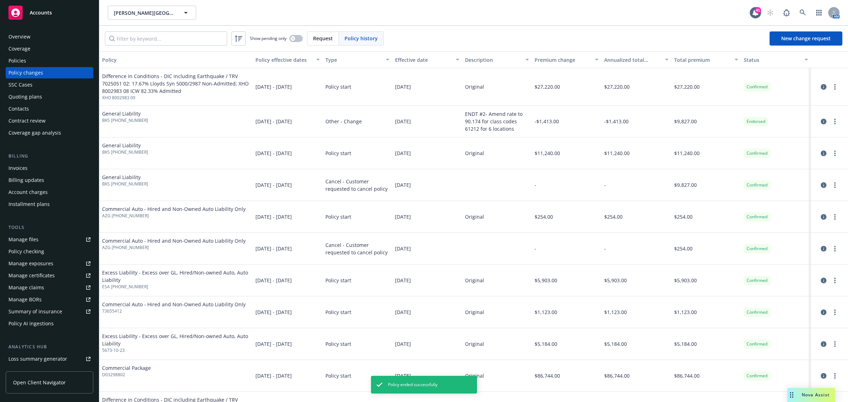
click at [37, 57] on div "Policies" at bounding box center [49, 60] width 82 height 11
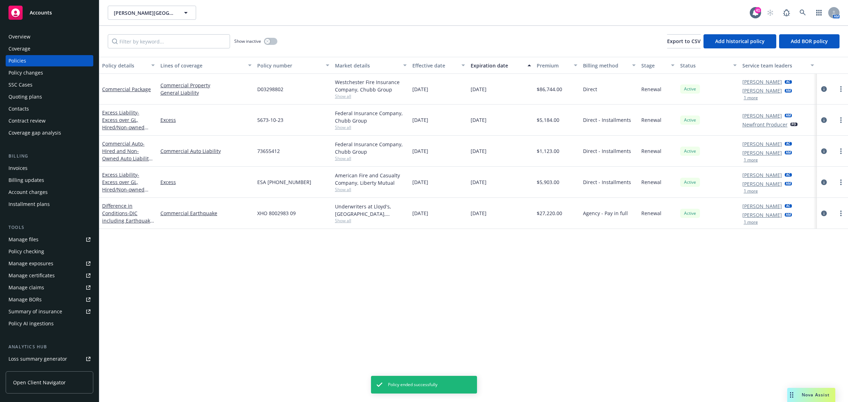
click at [342, 191] on span "Show all" at bounding box center [371, 190] width 72 height 6
click at [839, 182] on link "more" at bounding box center [841, 182] width 8 height 8
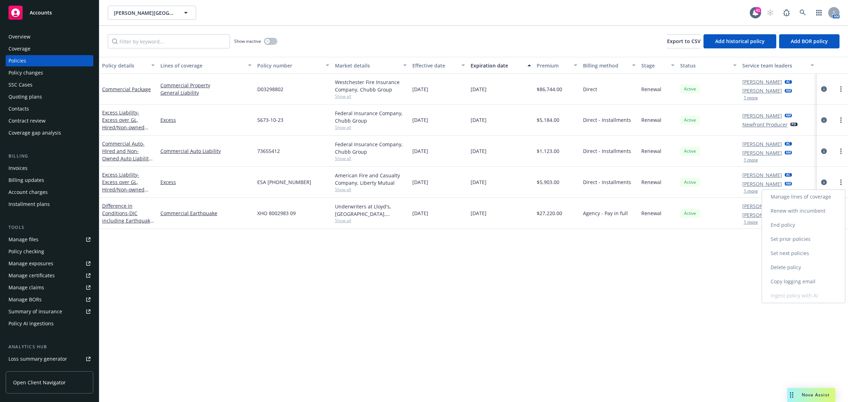
click at [780, 229] on link "End policy" at bounding box center [803, 225] width 83 height 14
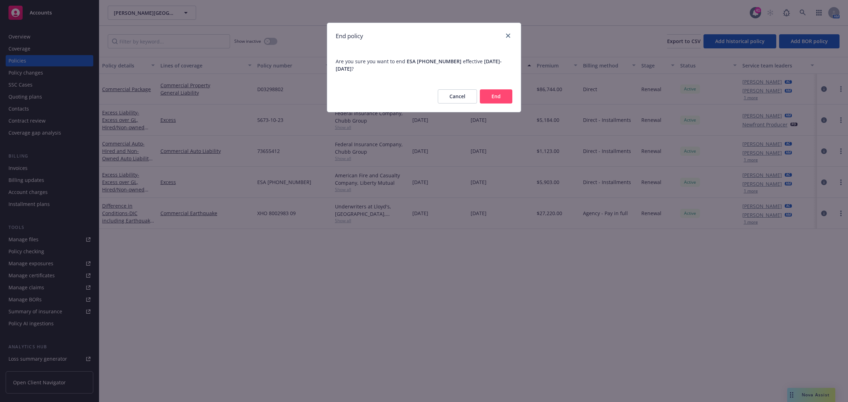
click at [509, 96] on button "End" at bounding box center [496, 96] width 33 height 14
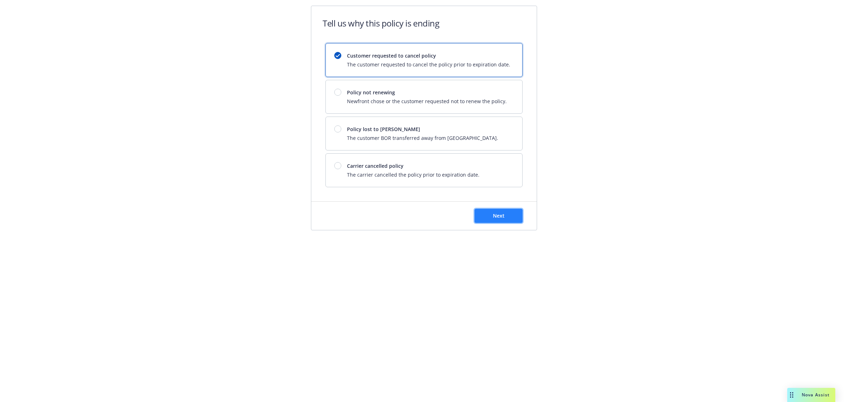
click at [497, 221] on button "Next" at bounding box center [499, 216] width 48 height 14
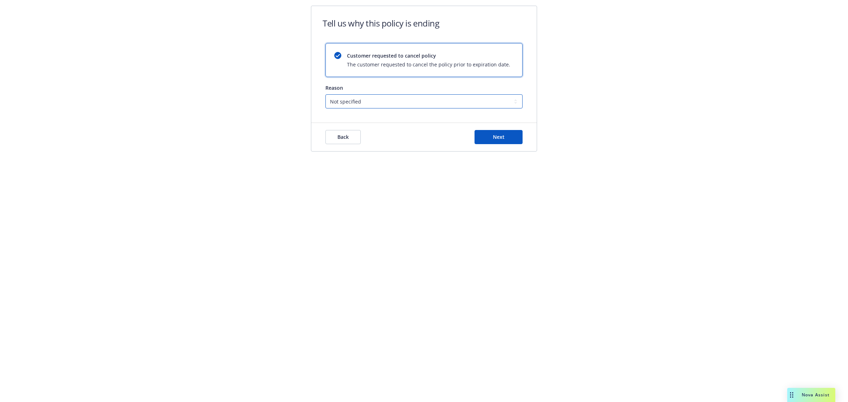
click at [392, 102] on select "Not specified Service Pricing Buyer change M&A, Bankruptcy, or Out of business …" at bounding box center [424, 101] width 197 height 14
select select "Pricing"
click at [326, 94] on select "Not specified Service Pricing Buyer change M&A, Bankruptcy, or Out of business …" at bounding box center [424, 101] width 197 height 14
click at [488, 139] on button "Next" at bounding box center [499, 137] width 48 height 14
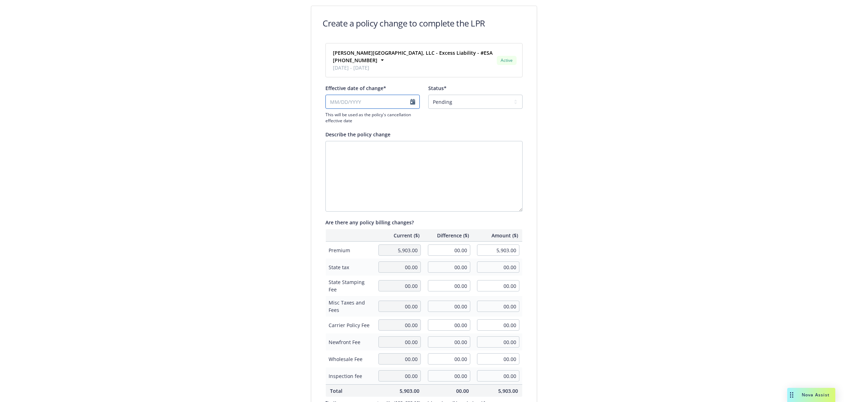
select select "September"
select select "2025"
click at [375, 106] on input "Effective date of change*" at bounding box center [373, 102] width 94 height 14
click at [374, 141] on span "4" at bounding box center [375, 139] width 3 height 7
type input "09/04/2025"
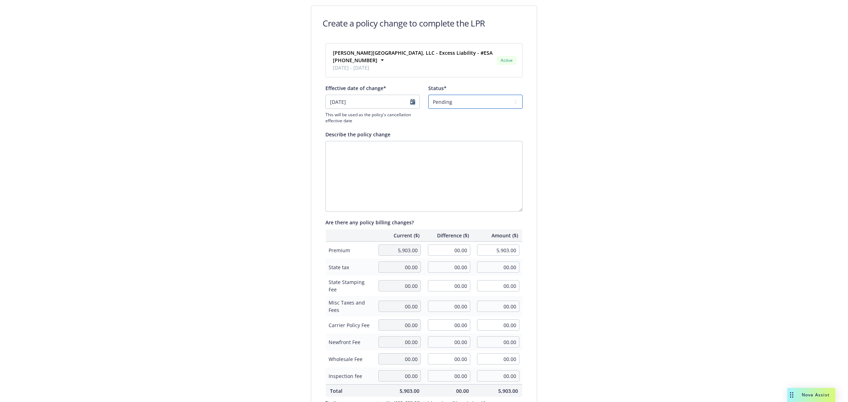
click at [453, 104] on select "Pending Confirmed" at bounding box center [475, 102] width 94 height 14
select select "Confirmed"
click at [428, 95] on select "Pending Confirmed" at bounding box center [475, 102] width 94 height 14
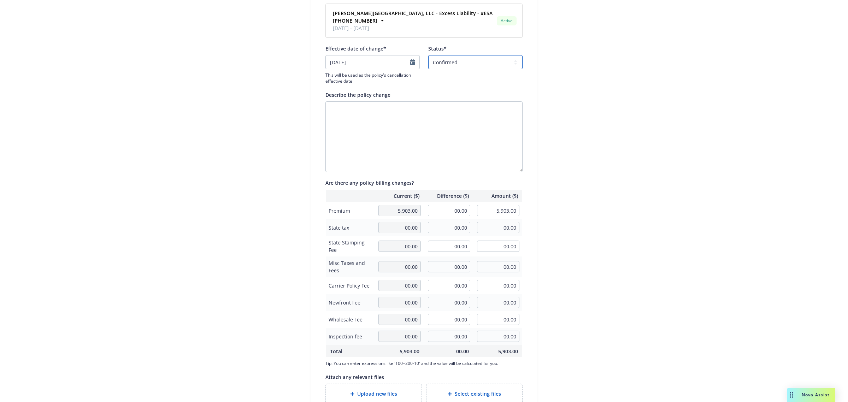
scroll to position [90, 0]
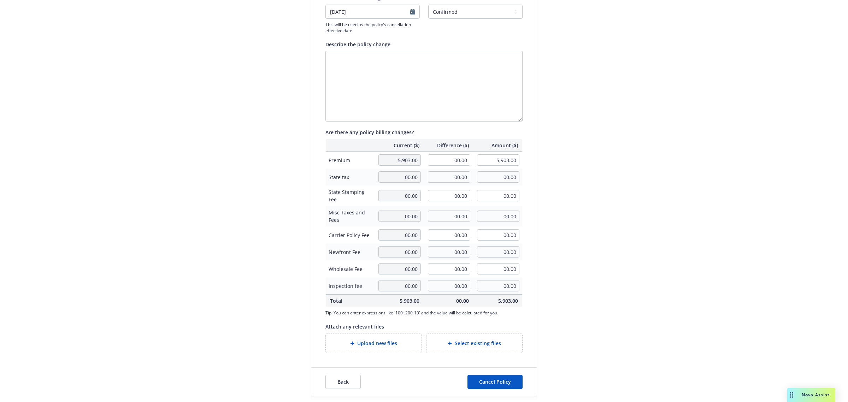
click at [387, 345] on span "Upload new files" at bounding box center [377, 343] width 40 height 7
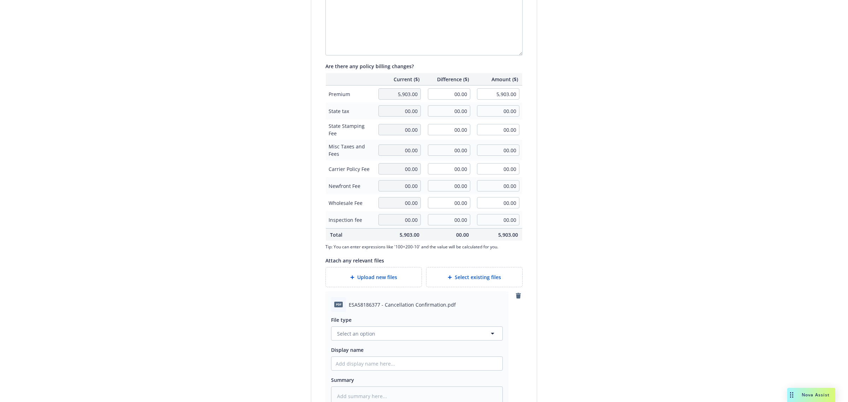
scroll to position [215, 0]
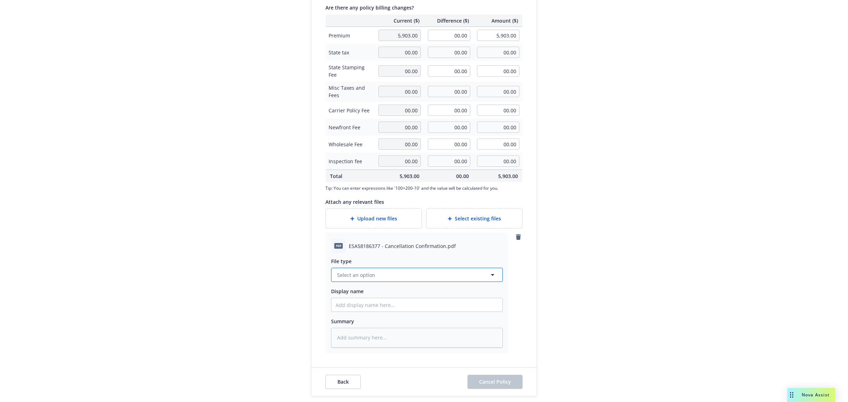
type textarea "x"
click at [359, 275] on span "Select an option" at bounding box center [356, 274] width 38 height 7
type input "can"
click at [364, 239] on span "Cancellation Confirmation" at bounding box center [371, 236] width 64 height 7
click at [492, 383] on span "Cancel Policy" at bounding box center [495, 382] width 32 height 7
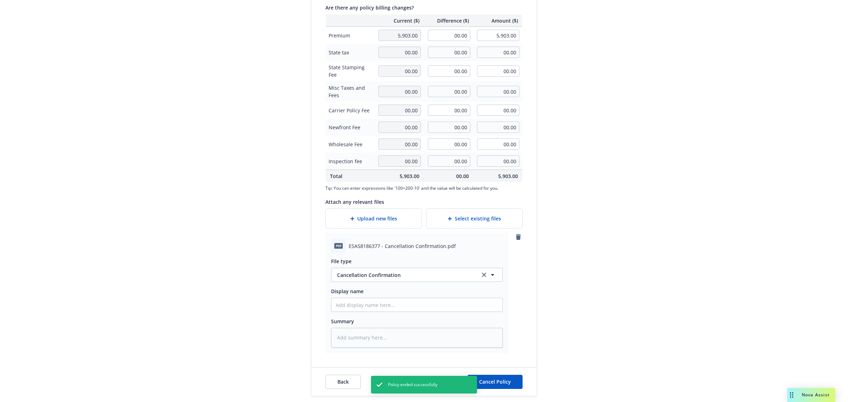
type textarea "x"
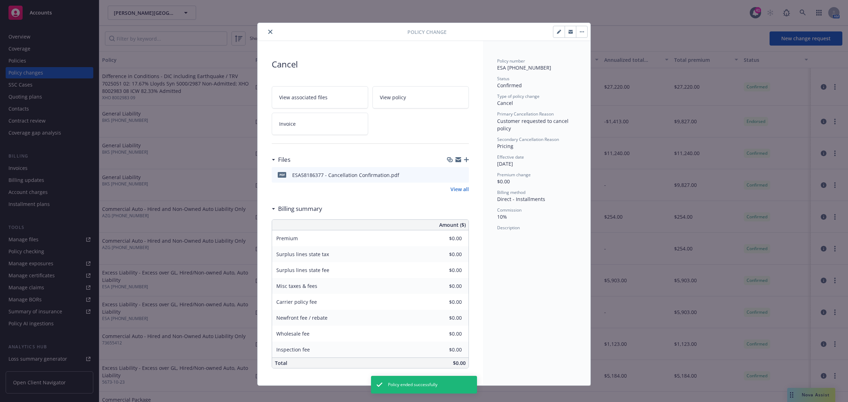
click at [269, 31] on button "close" at bounding box center [270, 32] width 8 height 8
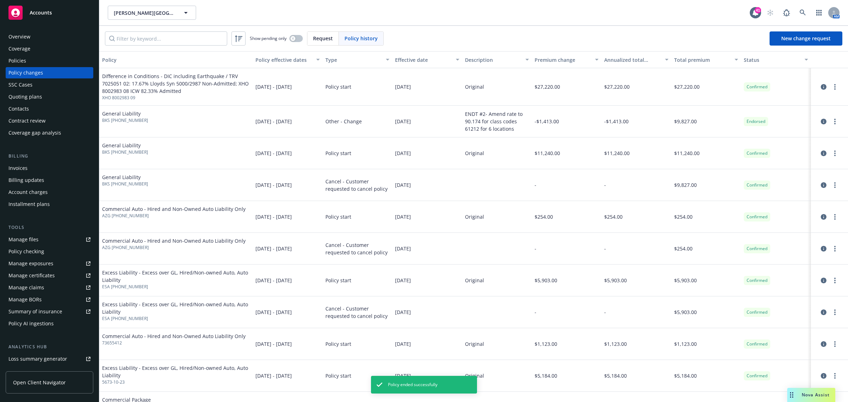
click at [32, 59] on div "Policies" at bounding box center [49, 60] width 82 height 11
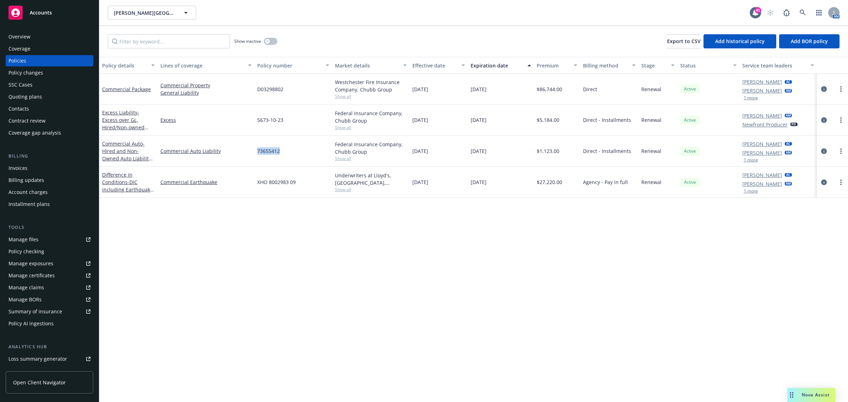
drag, startPoint x: 299, startPoint y: 156, endPoint x: 257, endPoint y: 153, distance: 42.9
click at [257, 153] on div "73655412" at bounding box center [293, 151] width 78 height 31
copy span "73655412"
click at [290, 147] on div "73655412" at bounding box center [293, 151] width 78 height 31
click at [290, 152] on div "73655412" at bounding box center [293, 151] width 78 height 31
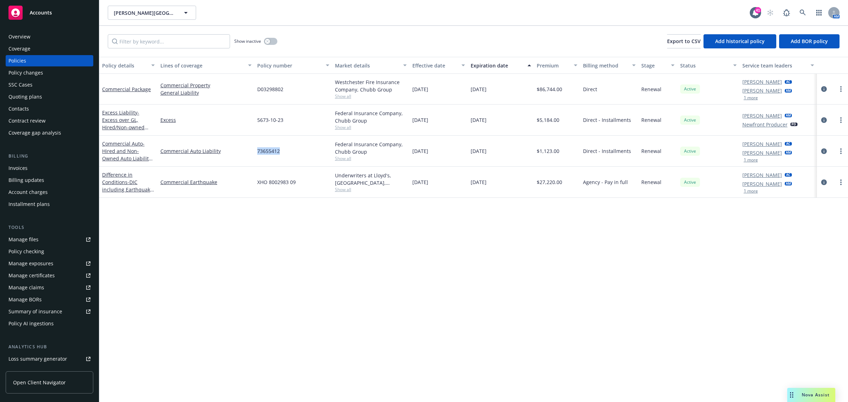
drag, startPoint x: 305, startPoint y: 153, endPoint x: 257, endPoint y: 156, distance: 47.5
click at [257, 156] on div "73655412" at bounding box center [293, 151] width 78 height 31
copy span "73655412"
